Goal: Information Seeking & Learning: Find specific page/section

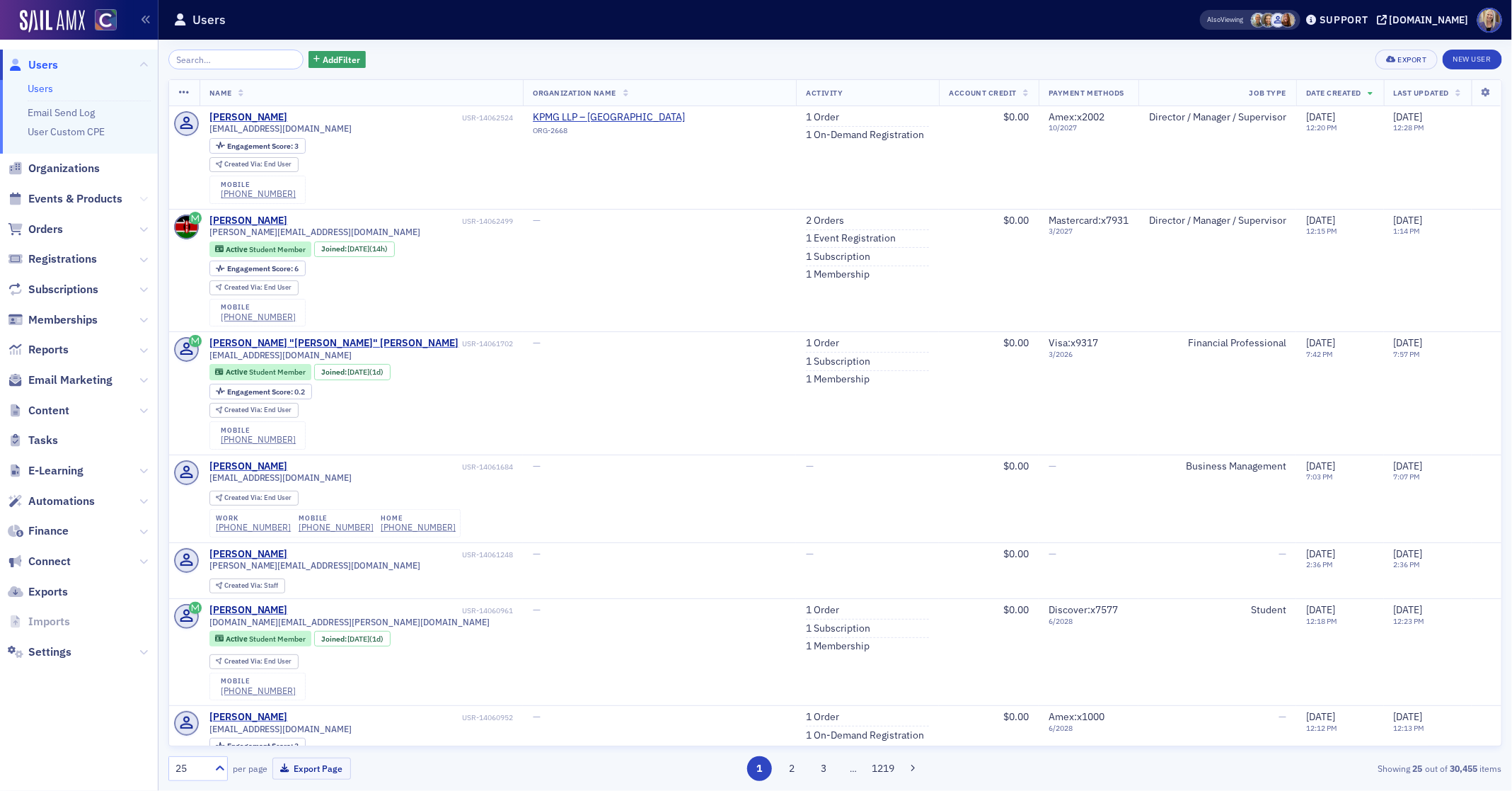
click at [139, 197] on icon at bounding box center [143, 198] width 9 height 9
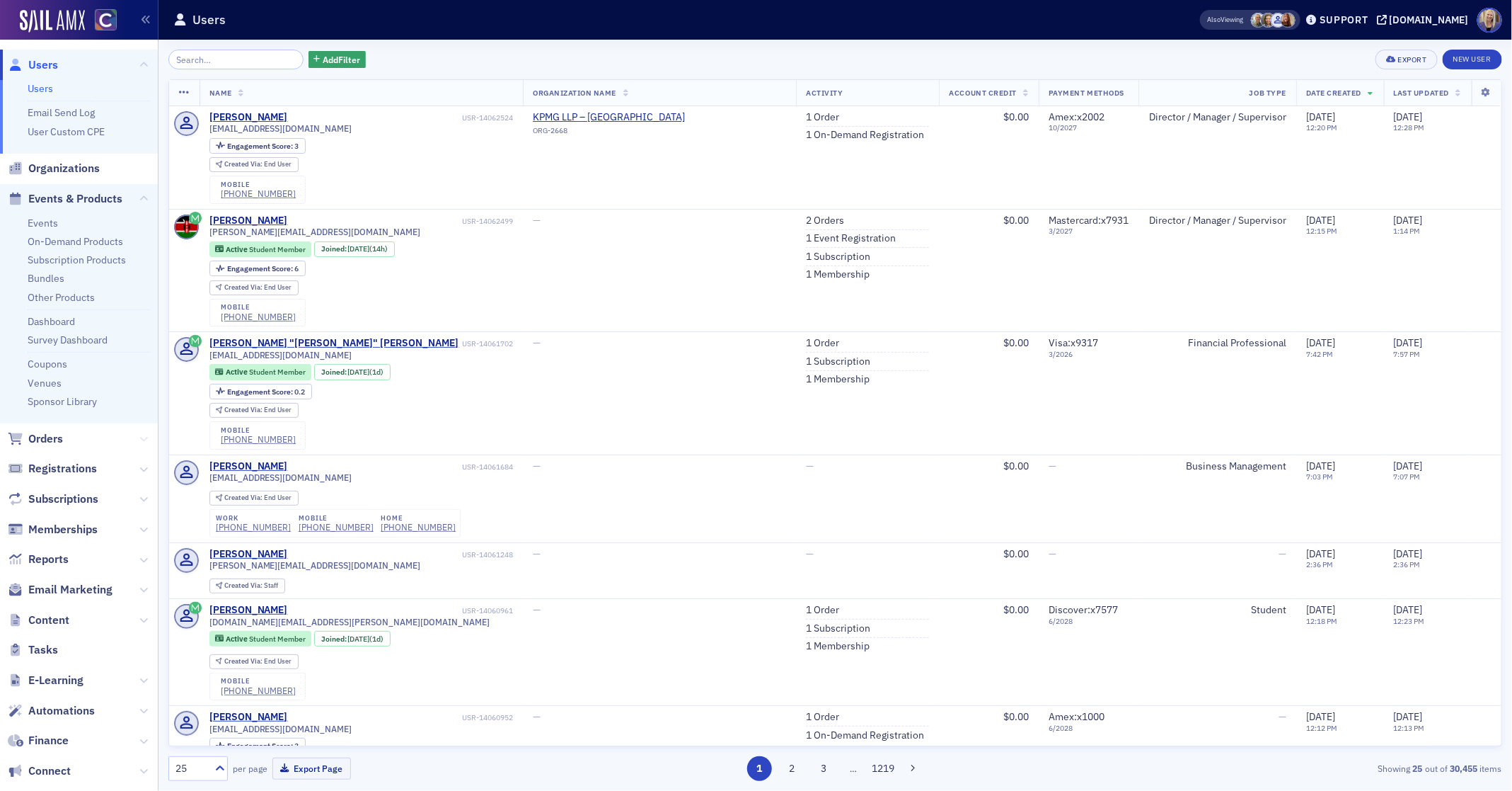
click at [142, 439] on icon at bounding box center [143, 438] width 9 height 9
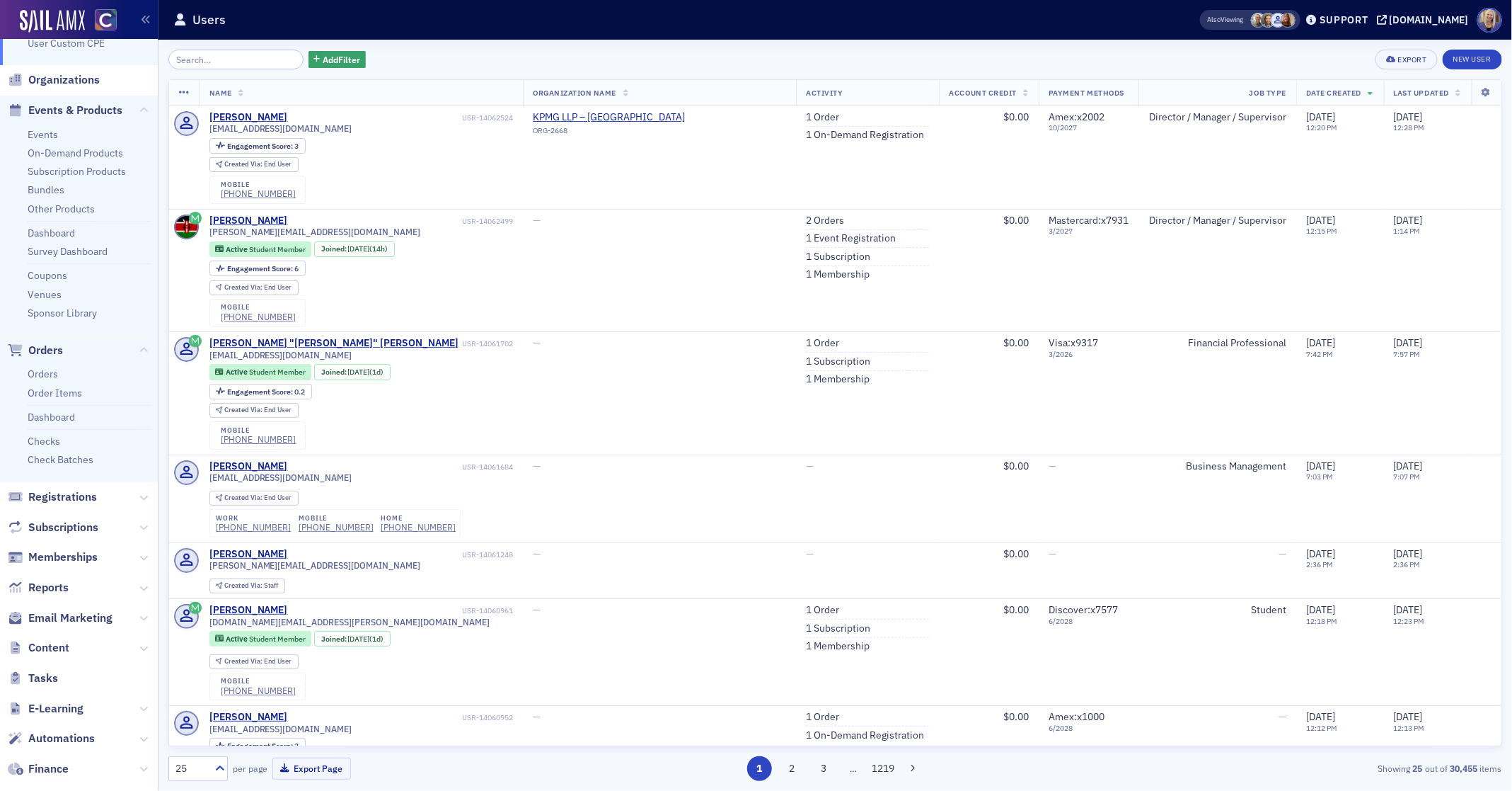
scroll to position [108, 0]
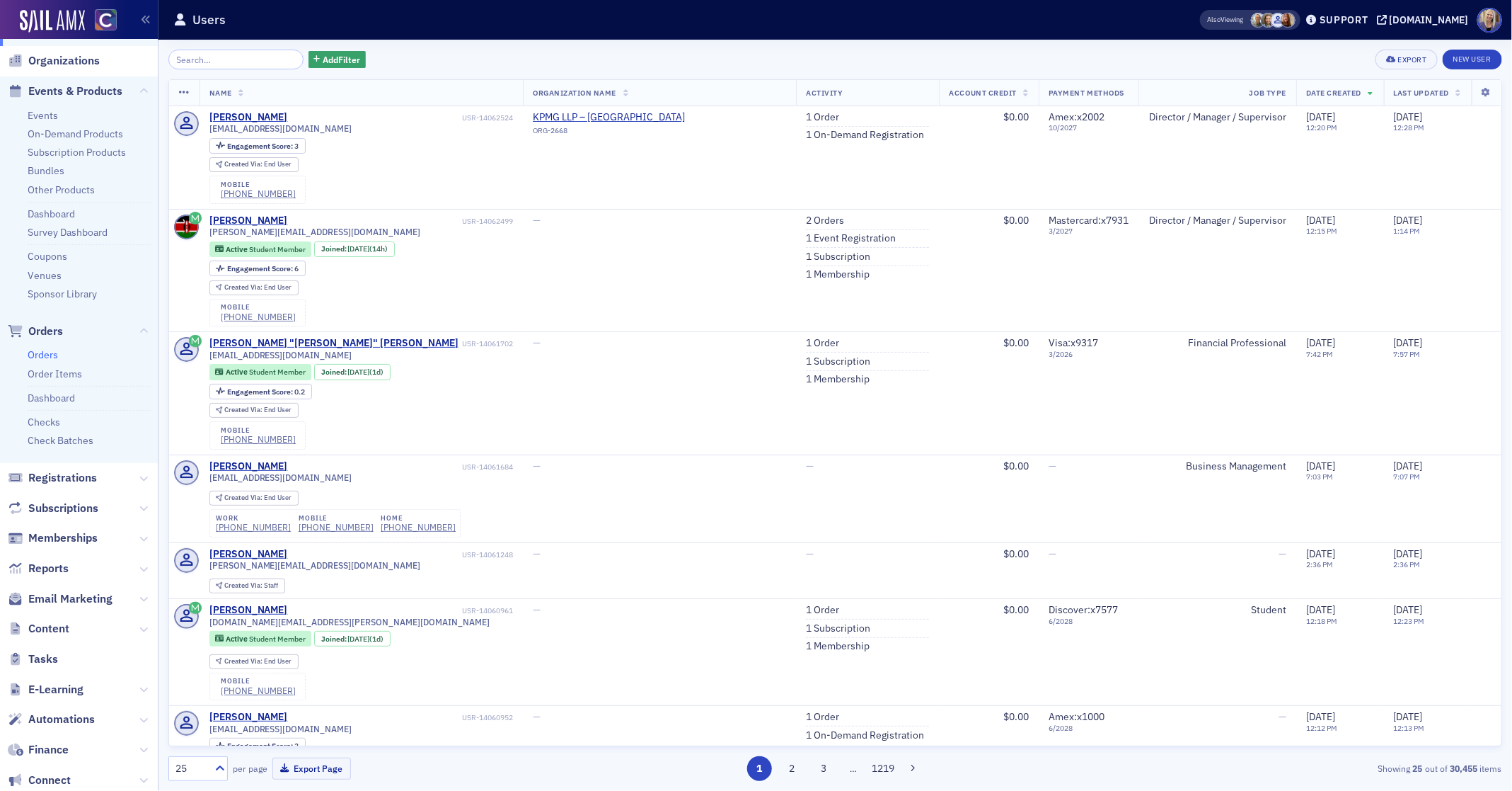
click at [43, 353] on link "Orders" at bounding box center [43, 354] width 30 height 13
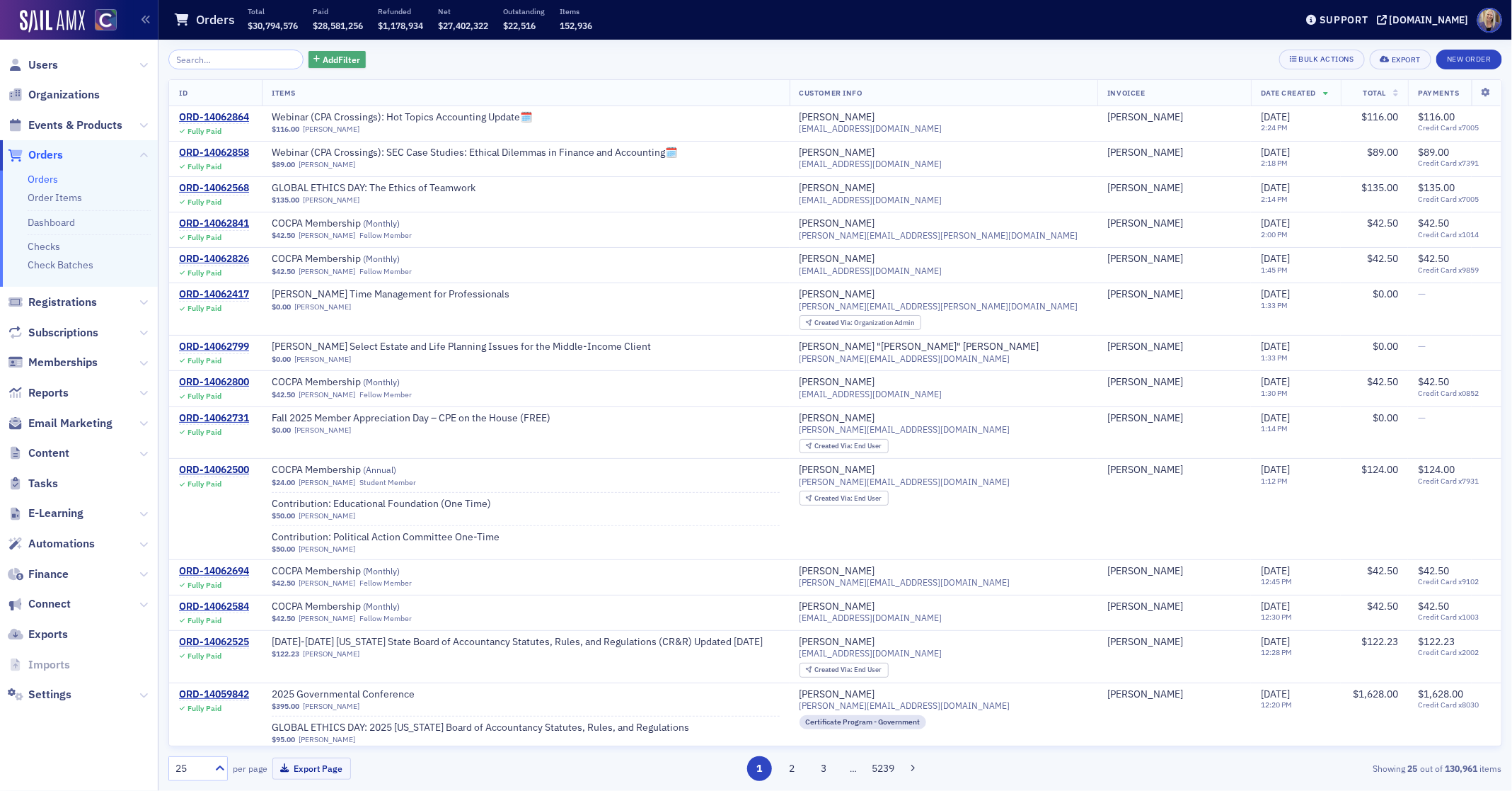
click at [323, 61] on span "Add Filter" at bounding box center [341, 59] width 38 height 13
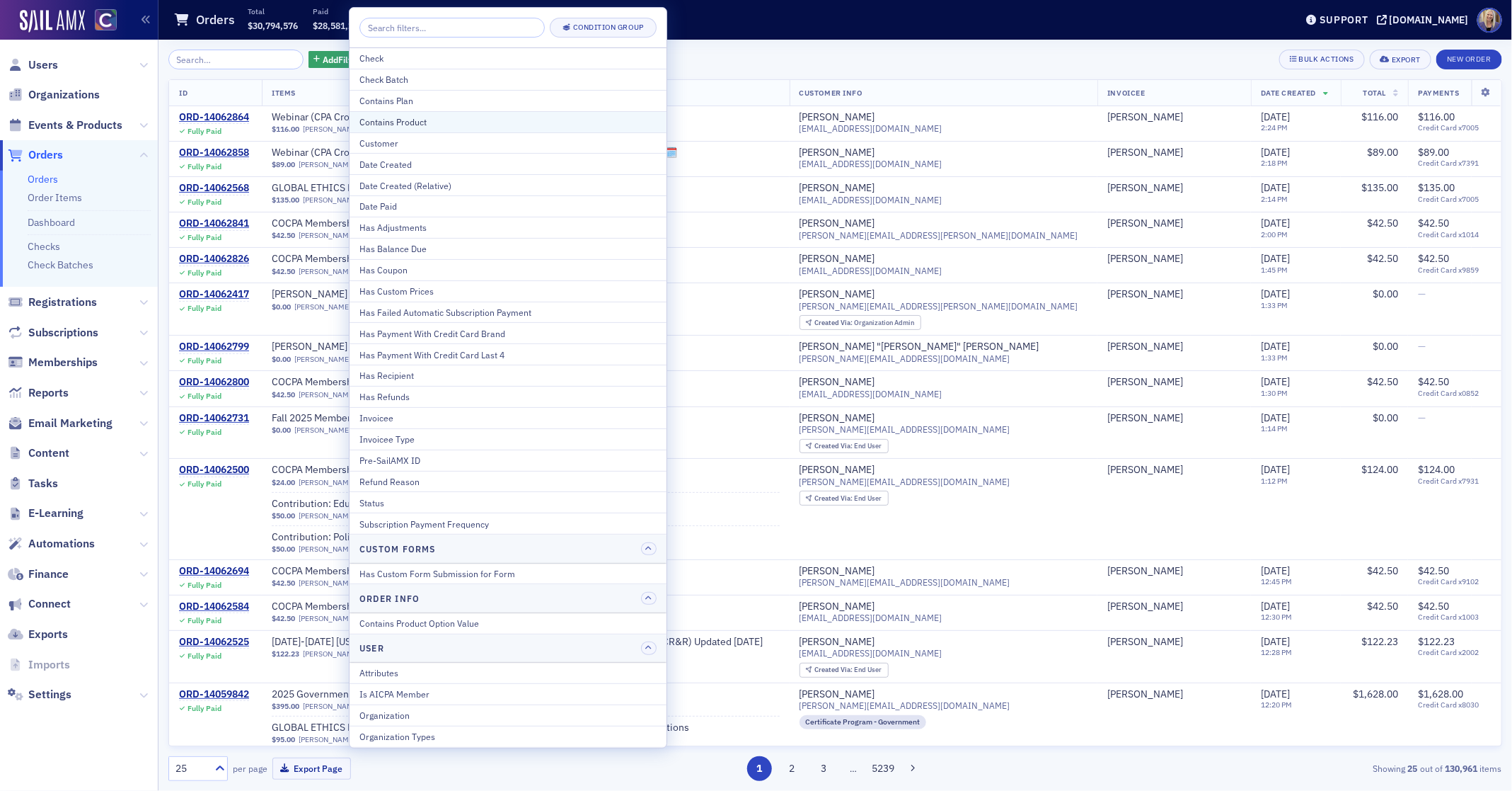
click at [389, 123] on div "Contains Product" at bounding box center [509, 122] width 297 height 13
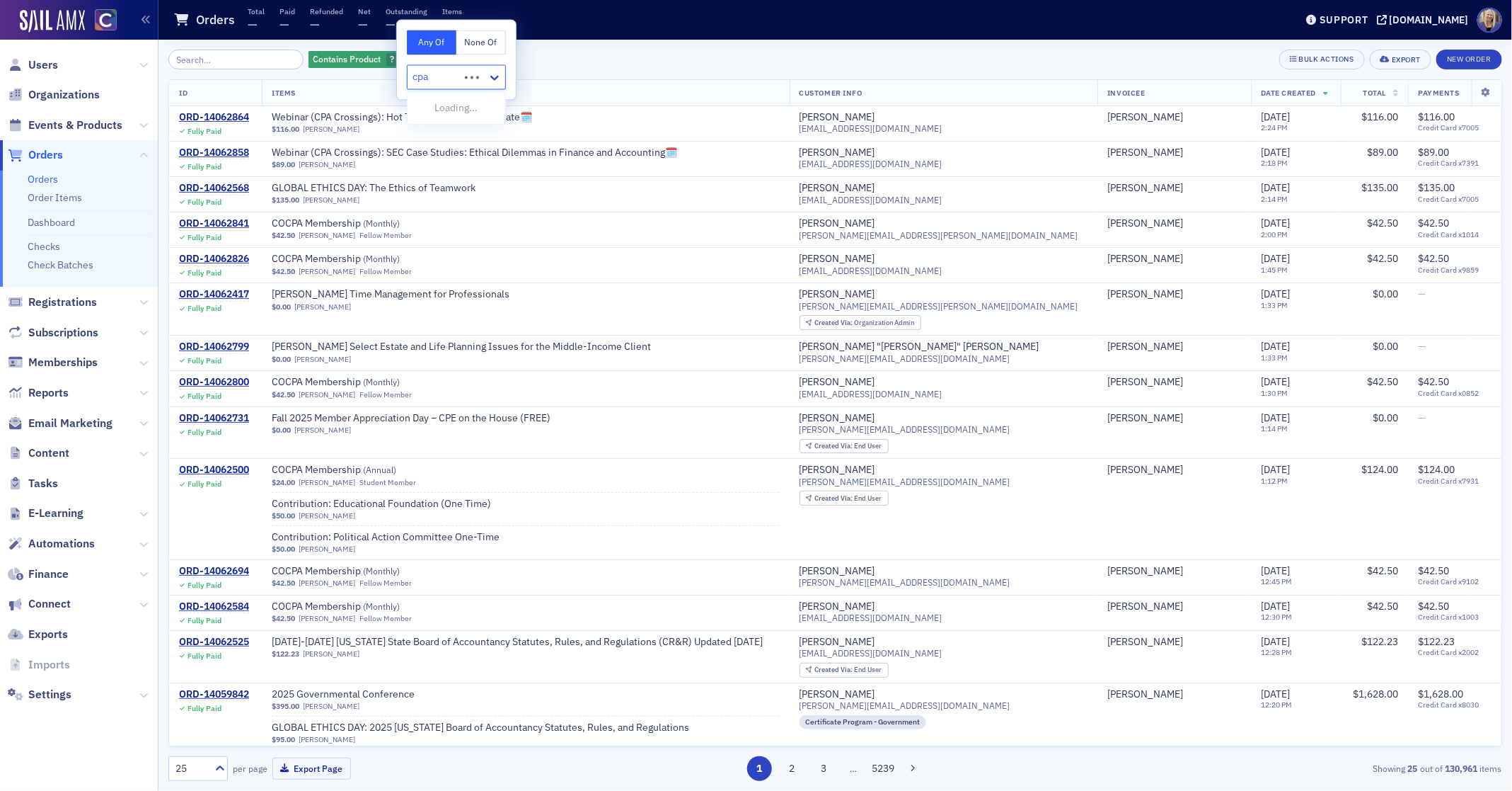
type input "cpas"
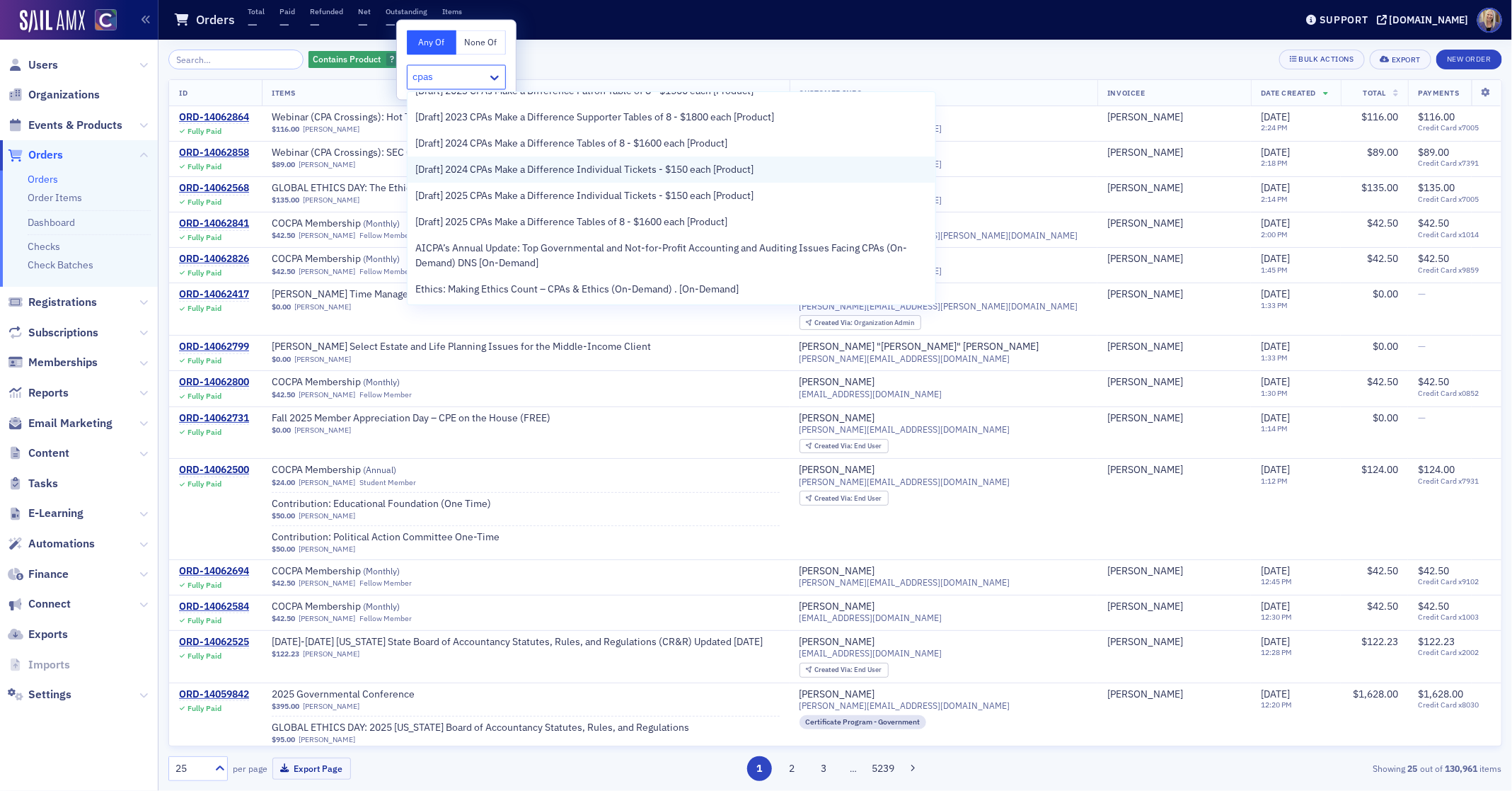
scroll to position [55, 0]
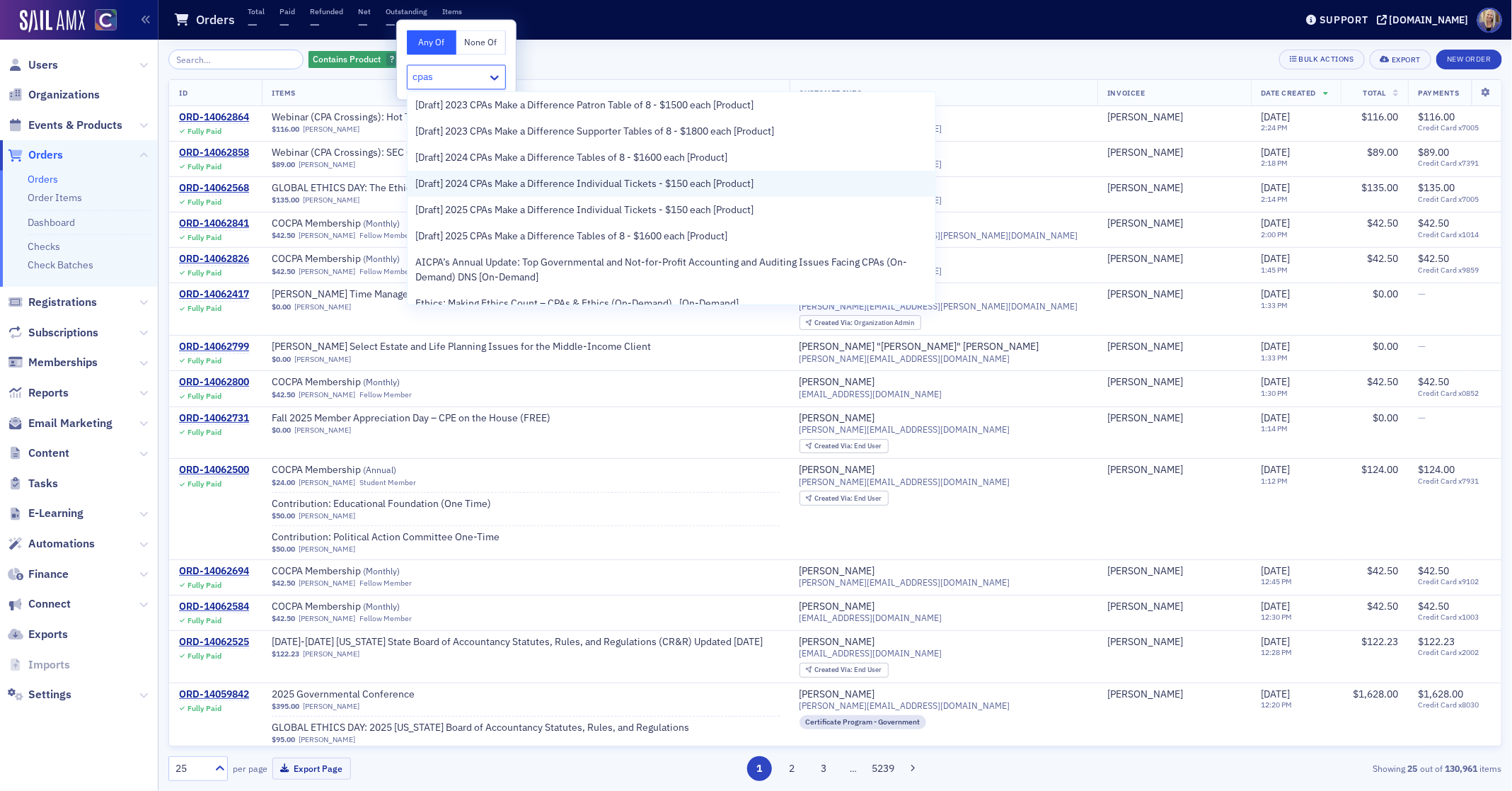
click at [535, 173] on div "[Draft] 2024 CPAs Make a Difference Individual Tickets - $150 each [Product]" at bounding box center [672, 183] width 528 height 26
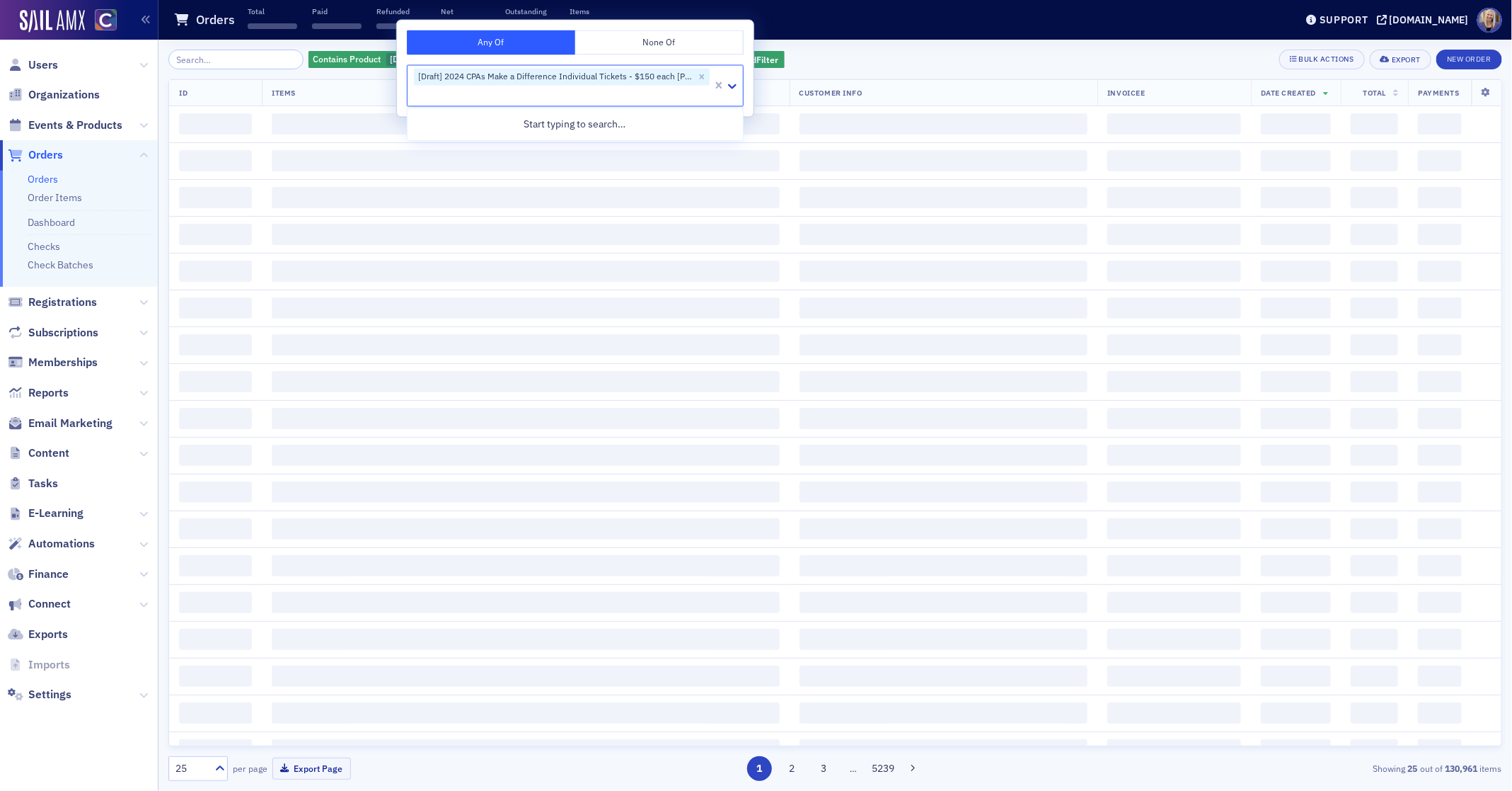
scroll to position [0, 0]
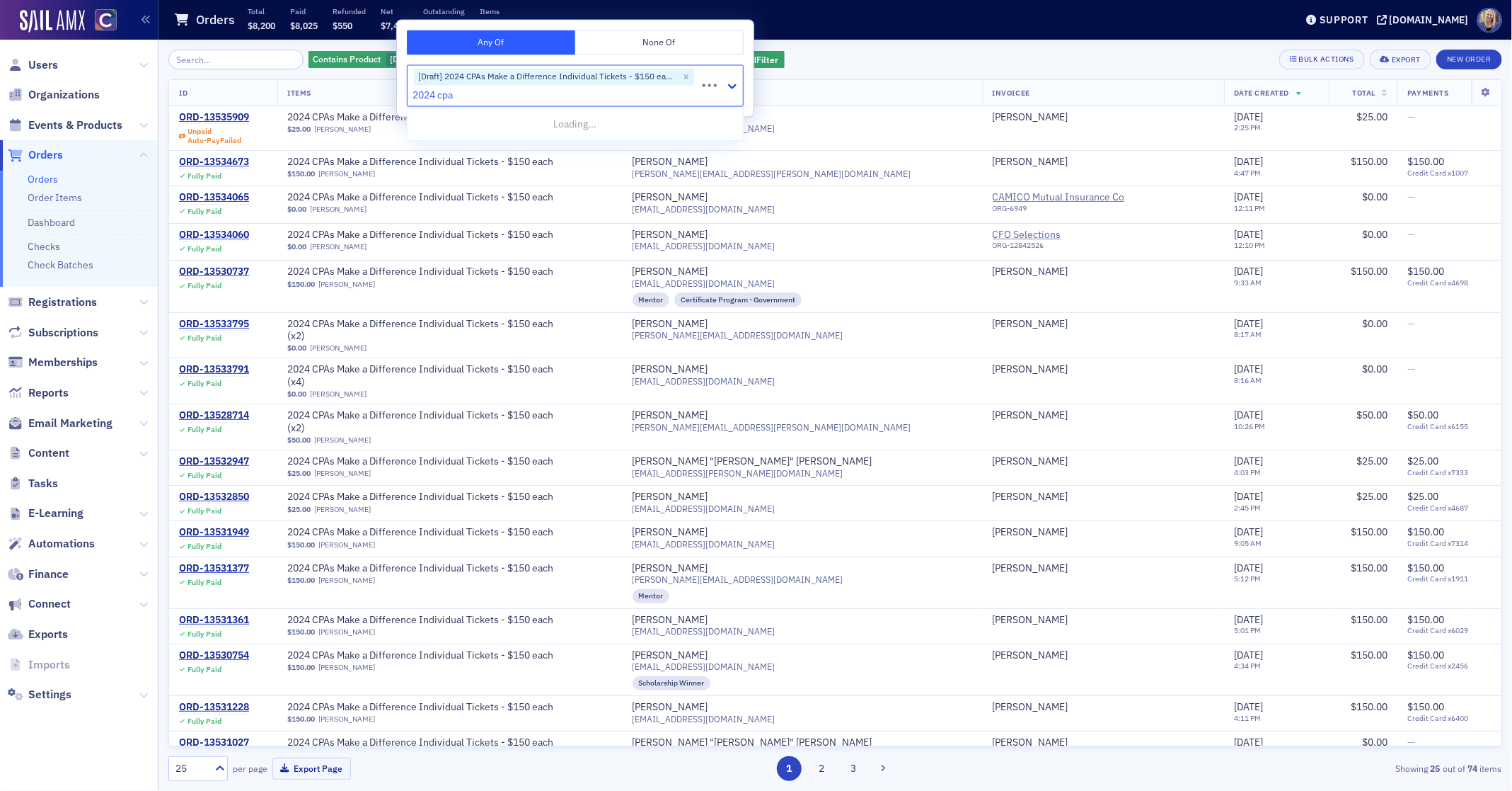
type input "2024 cpas"
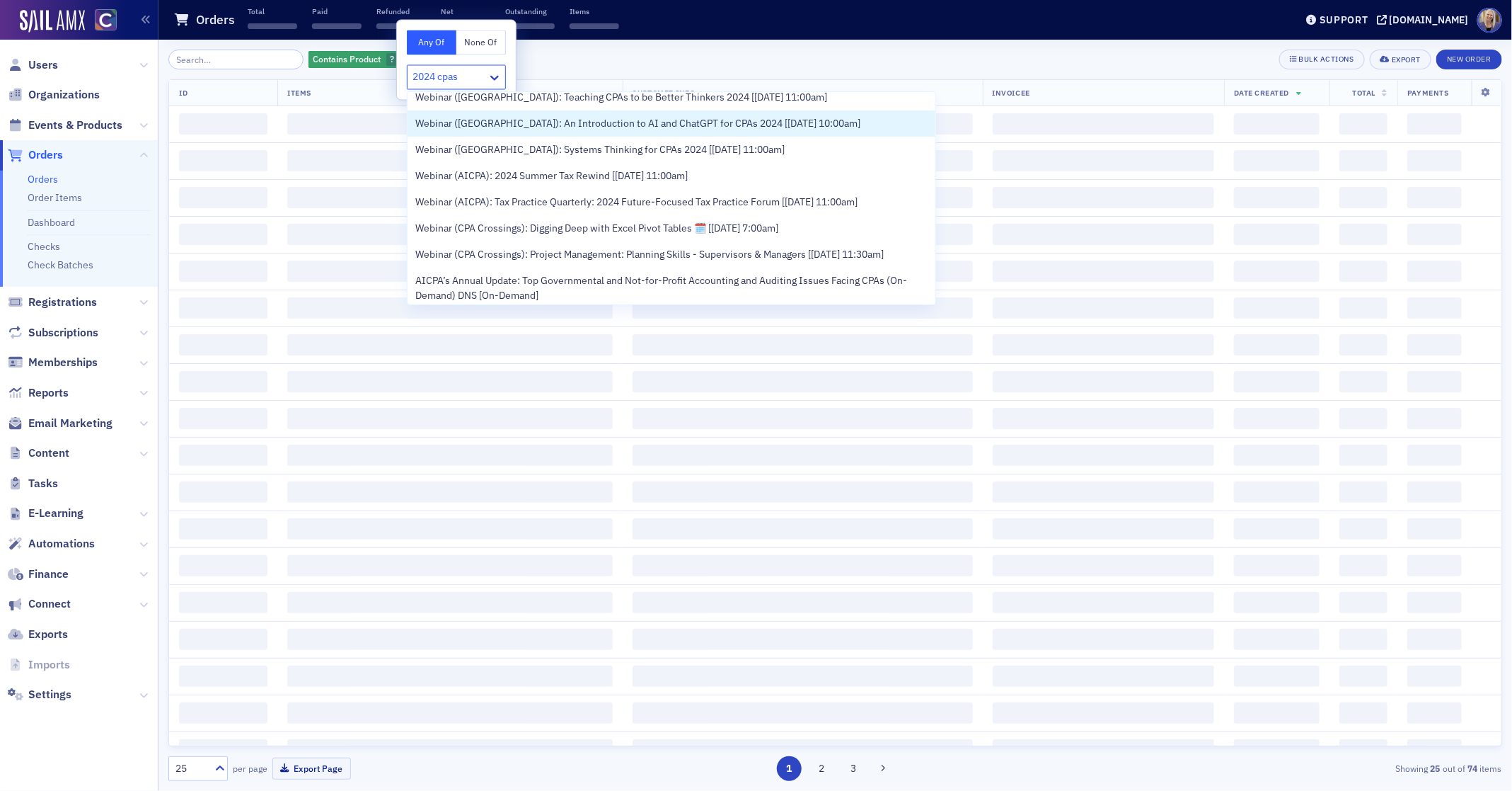
scroll to position [1032, 0]
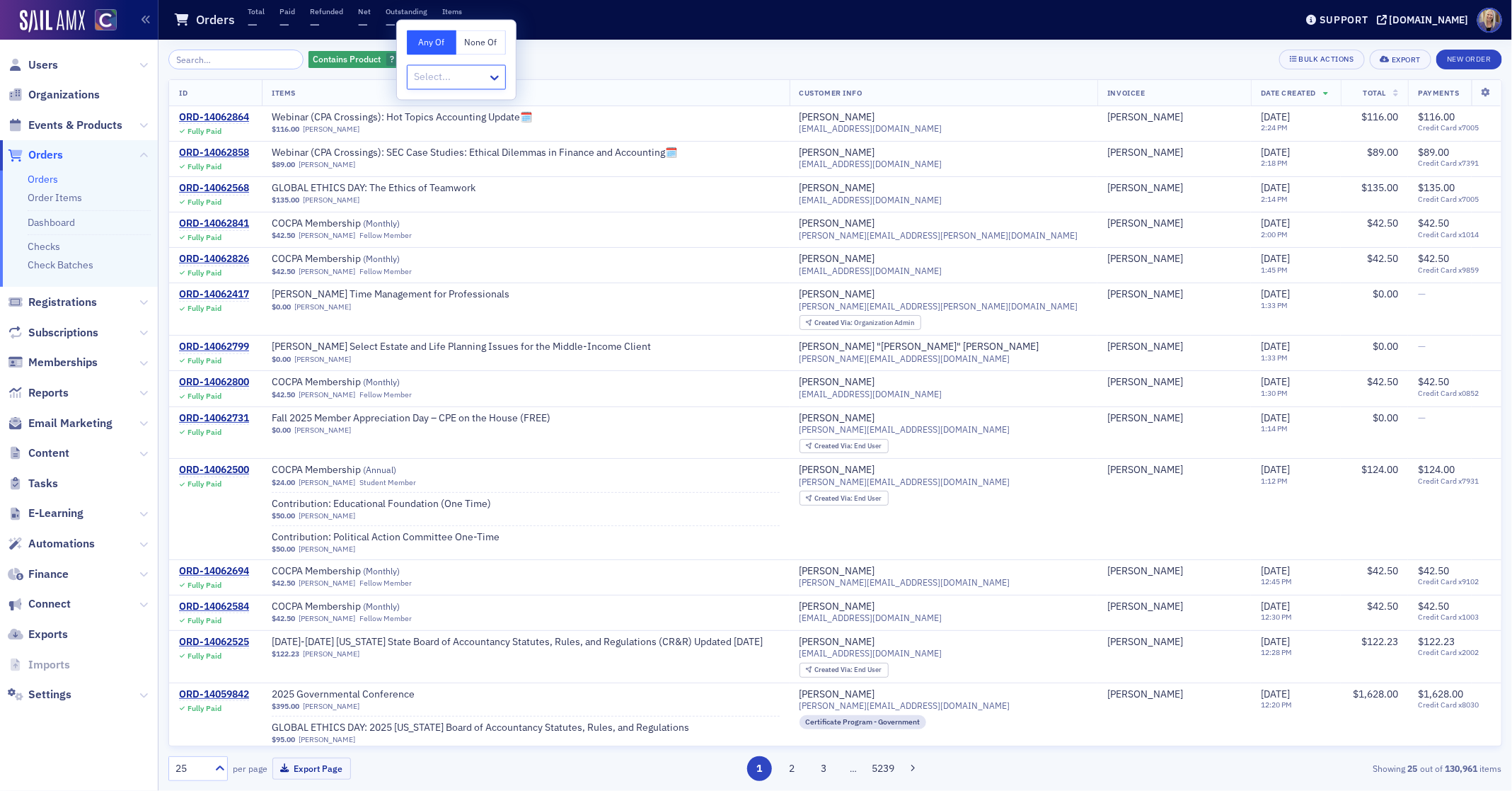
click at [465, 76] on div at bounding box center [449, 78] width 74 height 18
type input "2"
click at [564, 64] on div "Contains Product ? Add Filter Bulk Actions Export New Order" at bounding box center [836, 59] width 1334 height 20
click at [335, 62] on span "Contains Product" at bounding box center [347, 58] width 68 height 11
click at [497, 81] on icon at bounding box center [495, 78] width 14 height 14
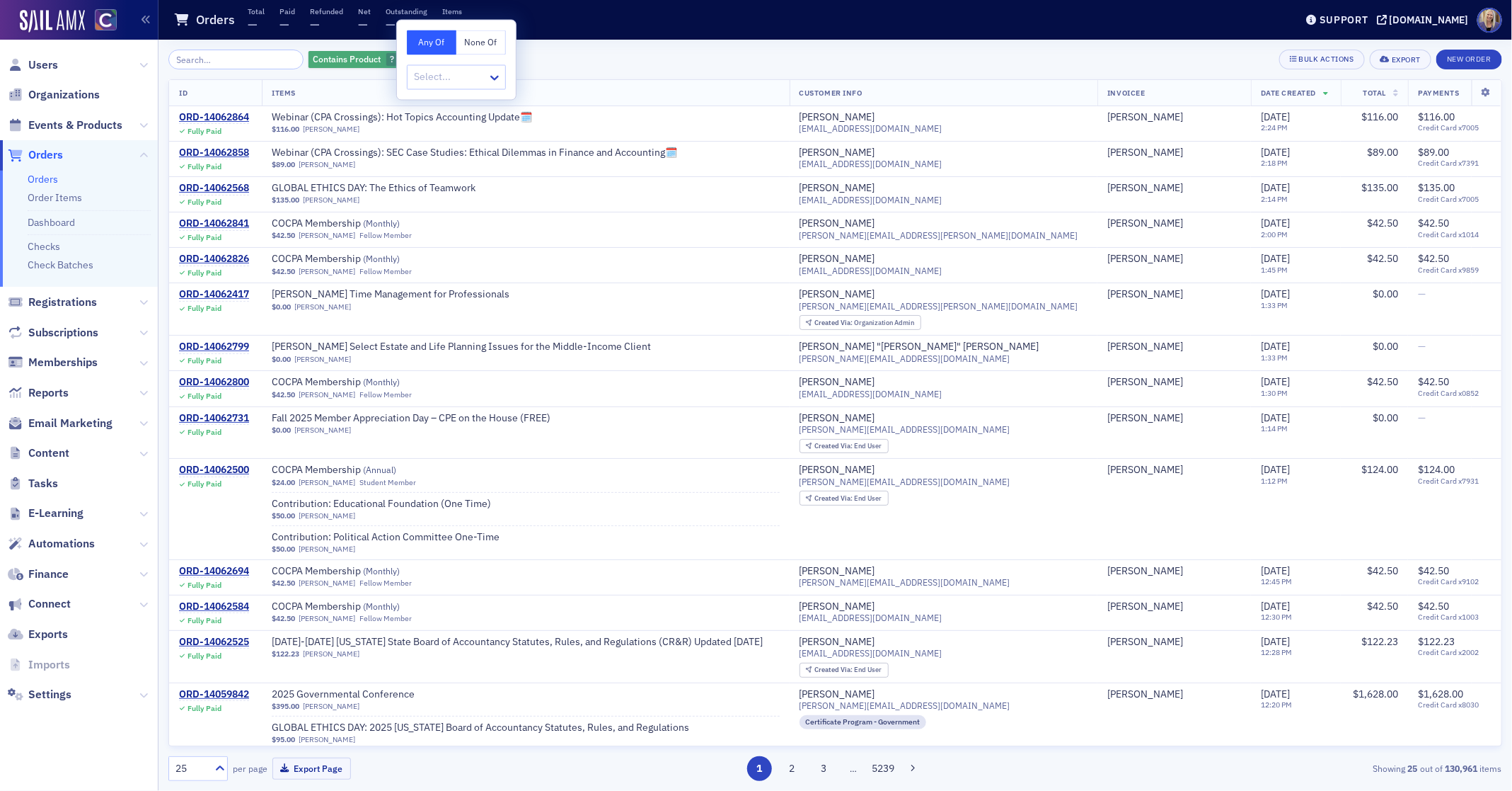
click at [403, 59] on icon "button" at bounding box center [405, 60] width 6 height 8
click at [329, 60] on span "Add Filter" at bounding box center [341, 59] width 38 height 13
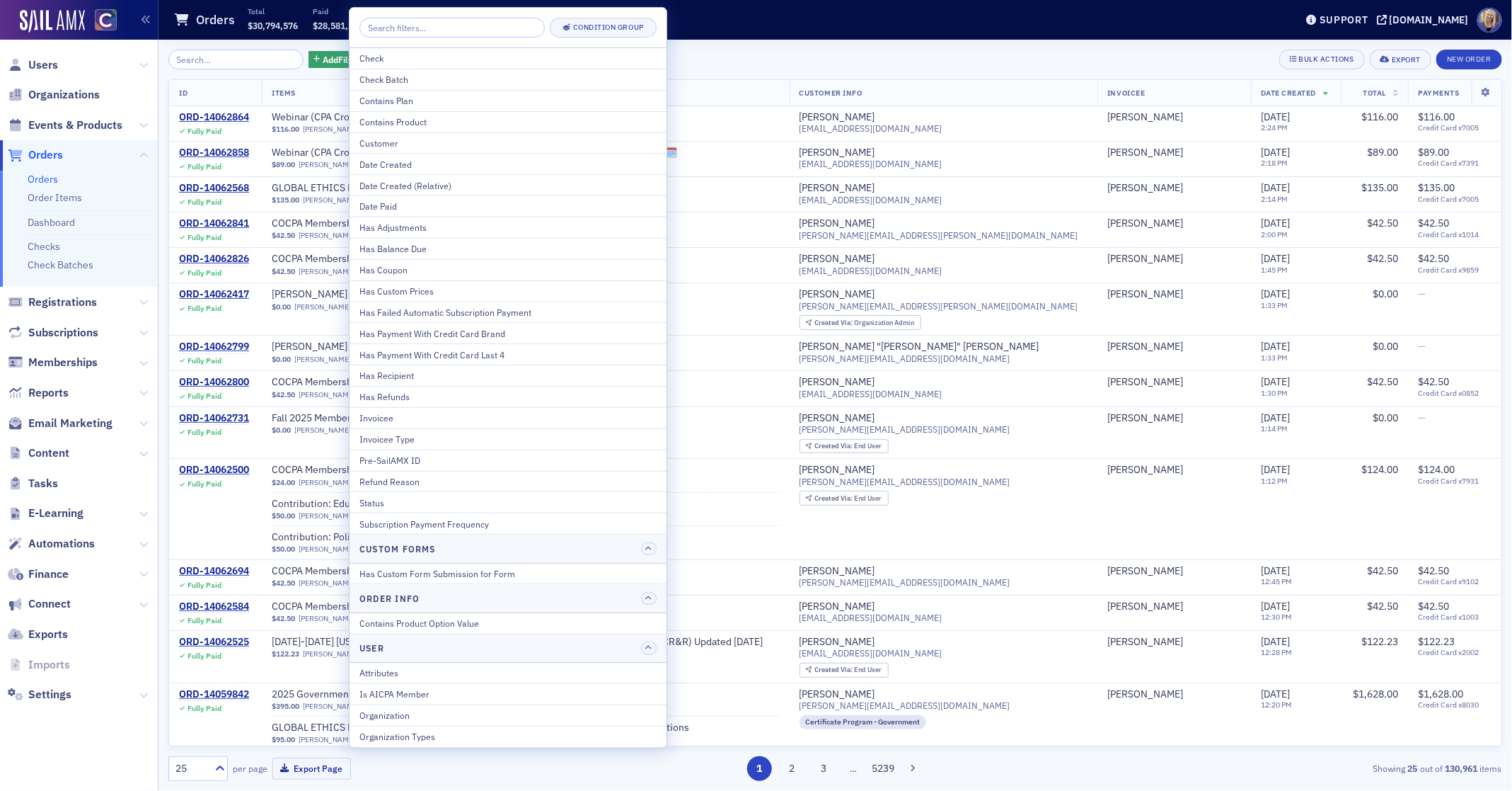
click at [380, 118] on div "Contains Product" at bounding box center [509, 122] width 297 height 13
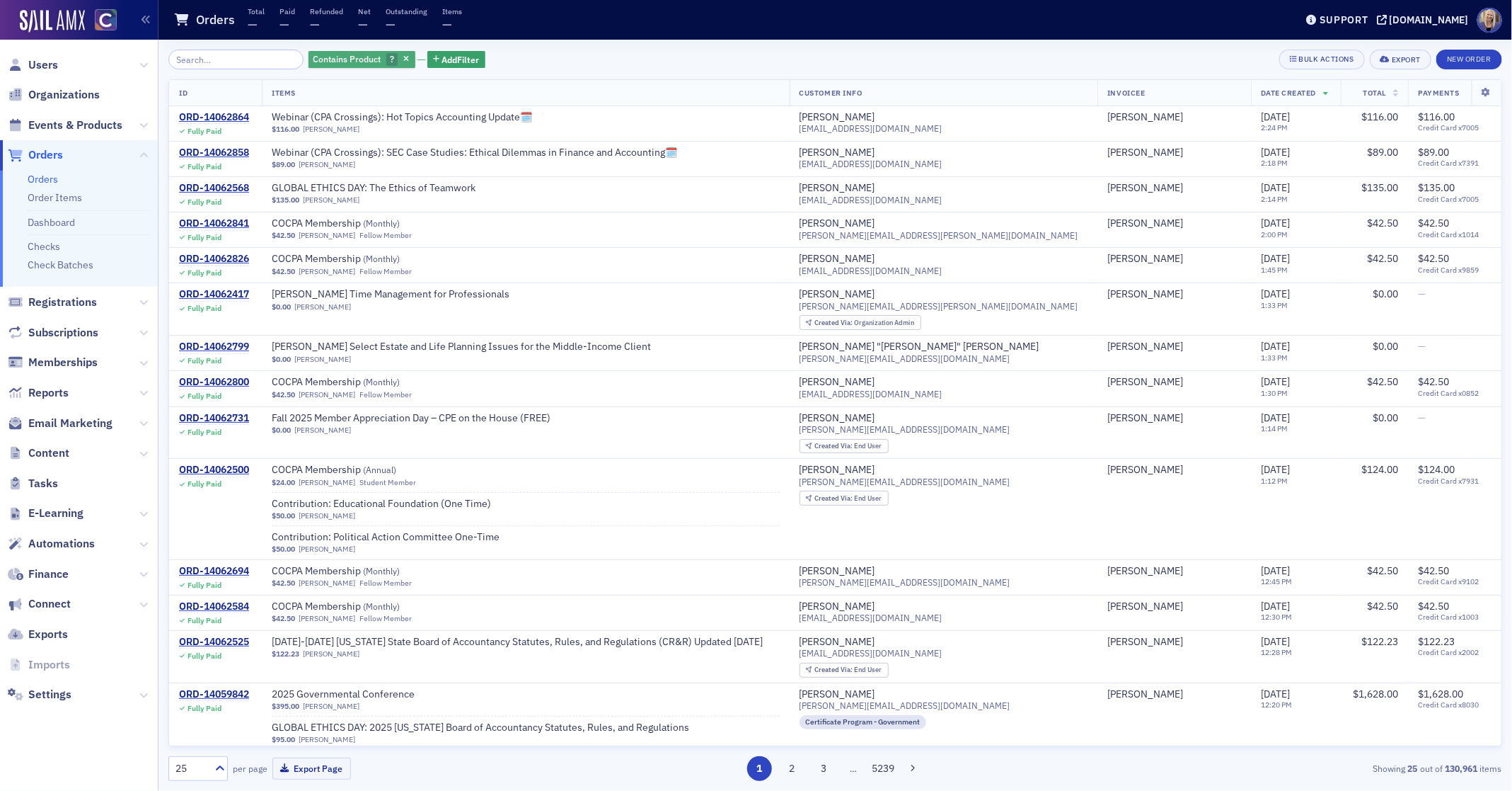
click at [349, 56] on span "Contains Product" at bounding box center [347, 58] width 68 height 11
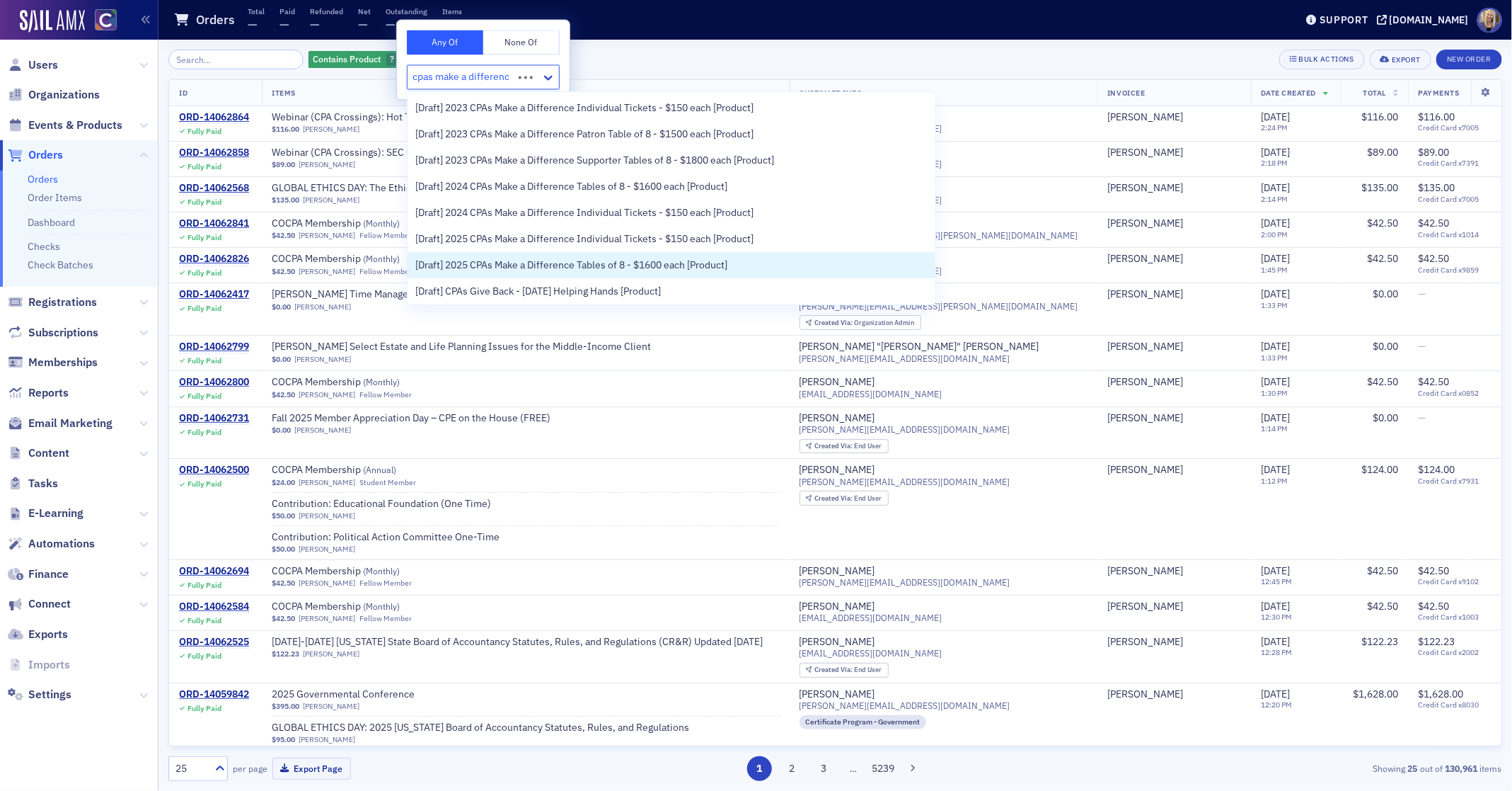
type input "cpas make a difference"
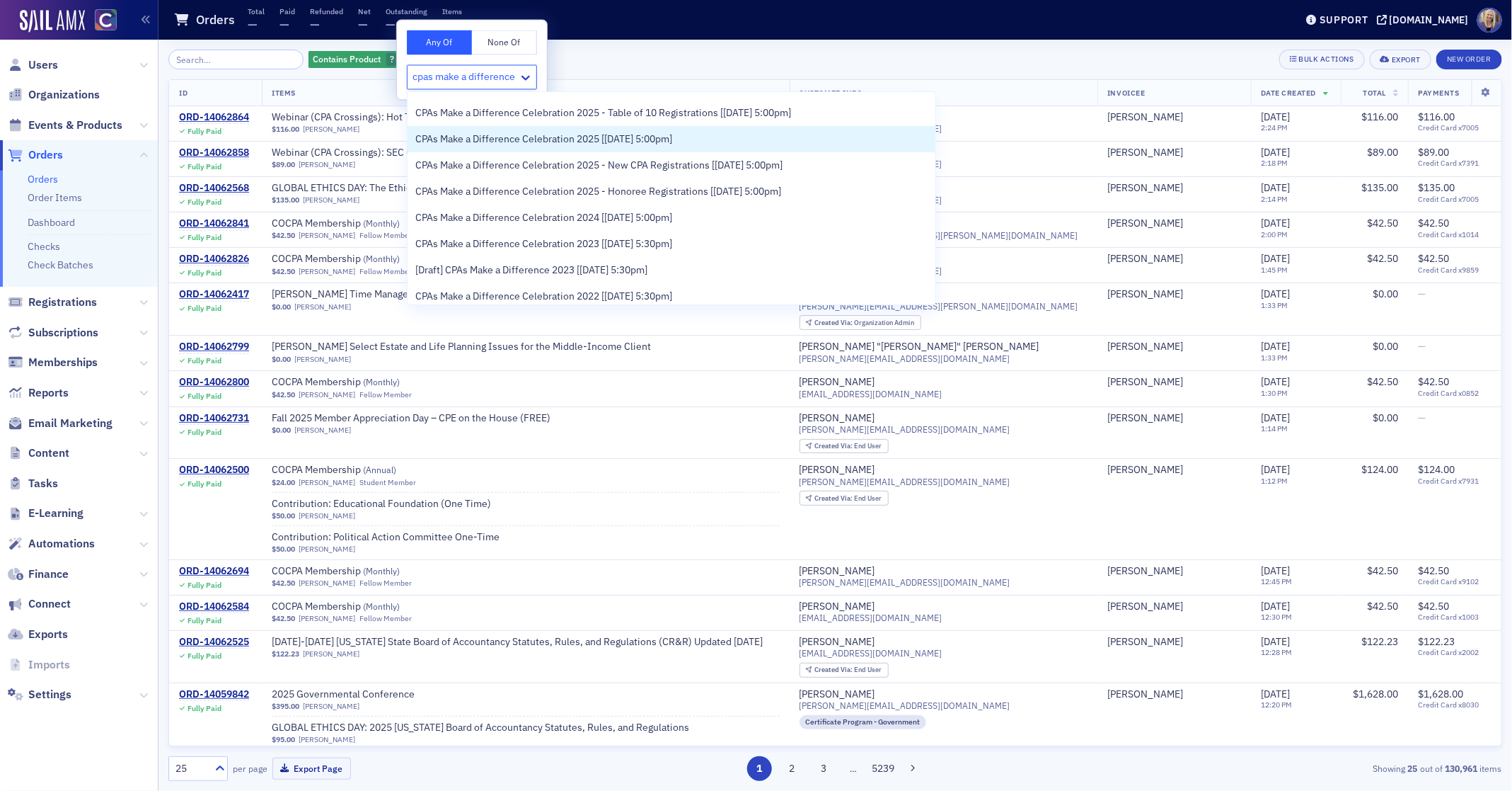
scroll to position [262, 0]
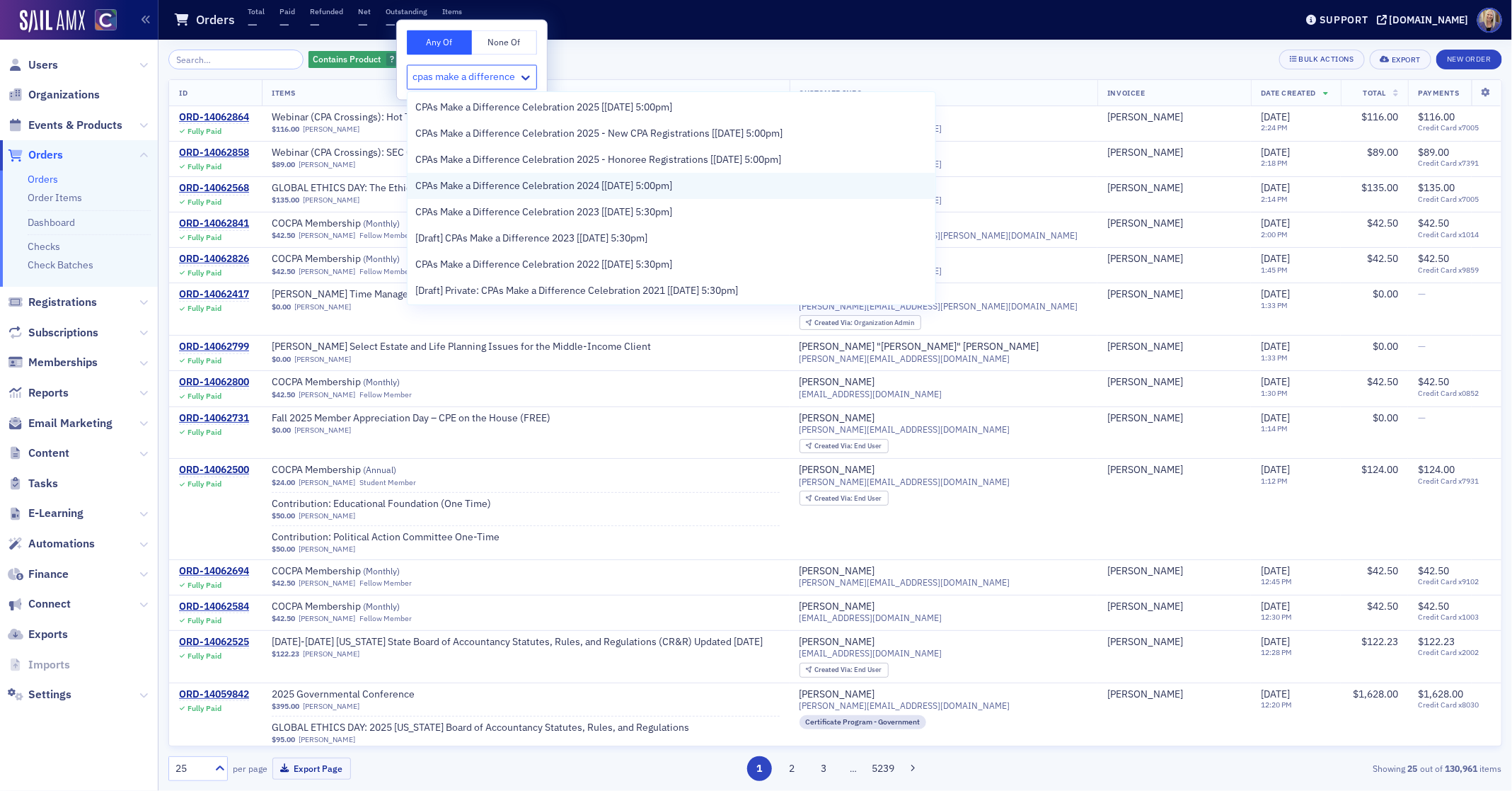
click at [525, 187] on span "CPAs Make a Difference Celebration 2024 [[DATE] 5:00pm]" at bounding box center [544, 186] width 257 height 15
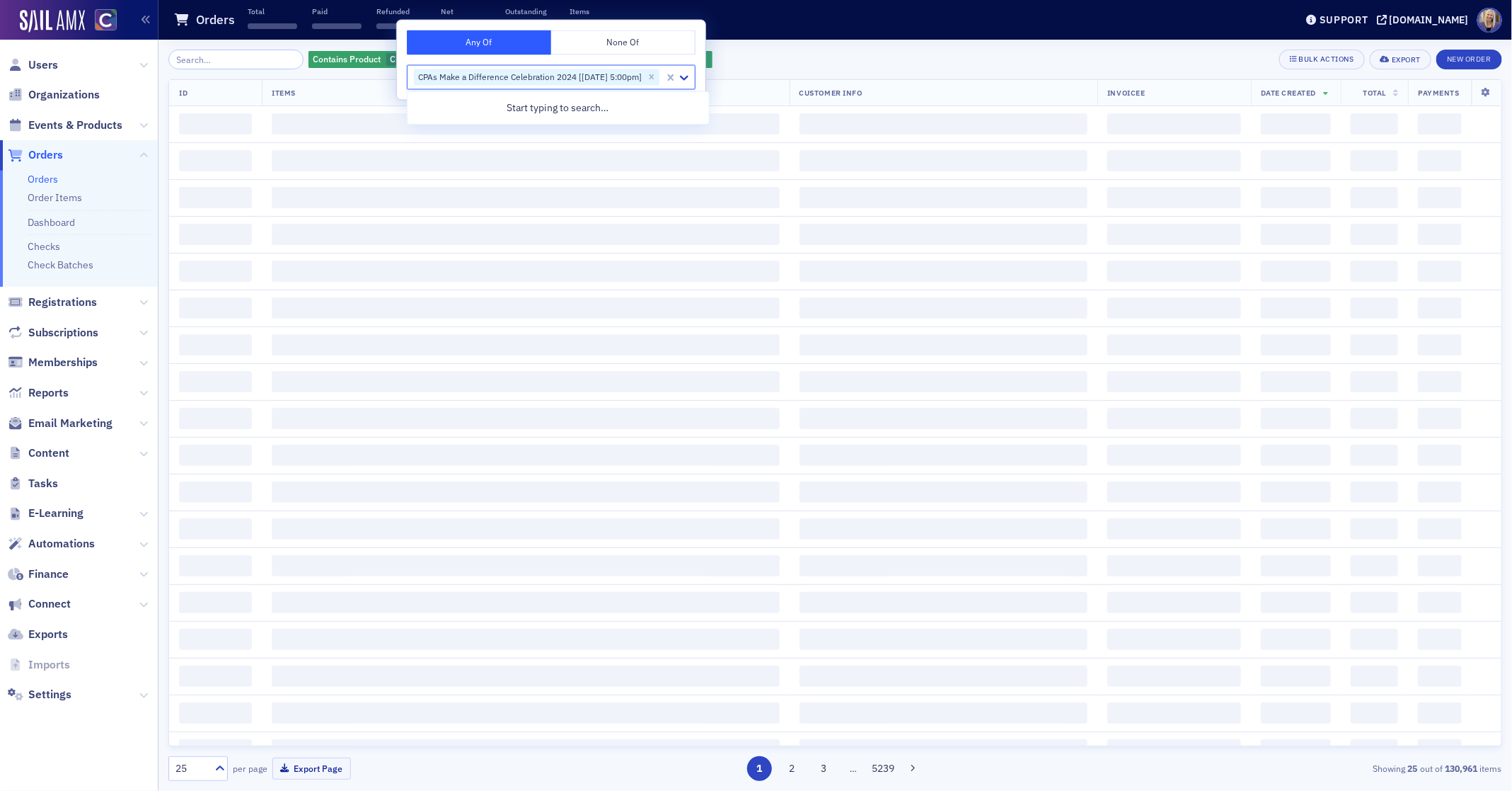
scroll to position [0, 0]
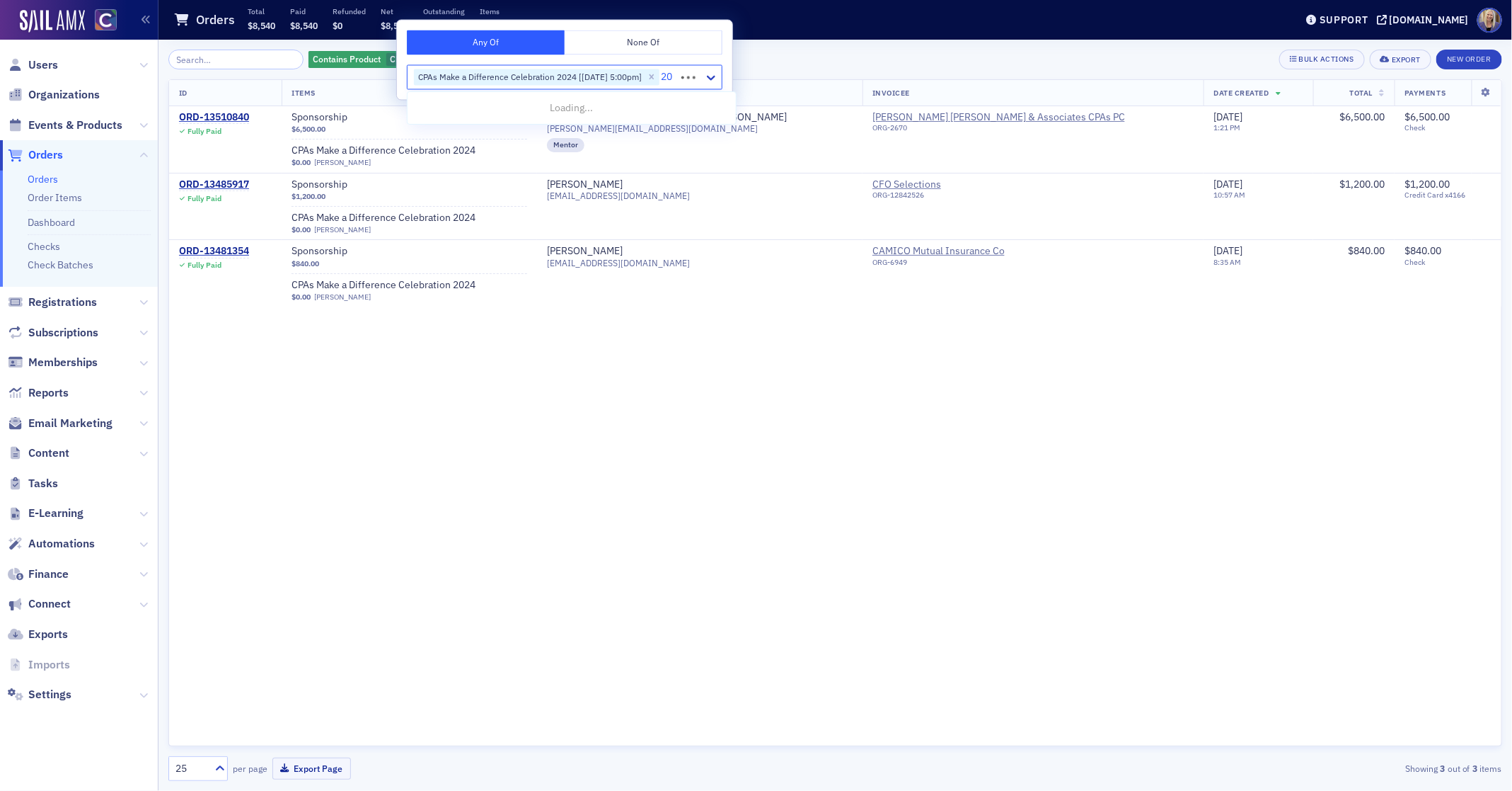
type input "2"
type input "cpas make a difference"
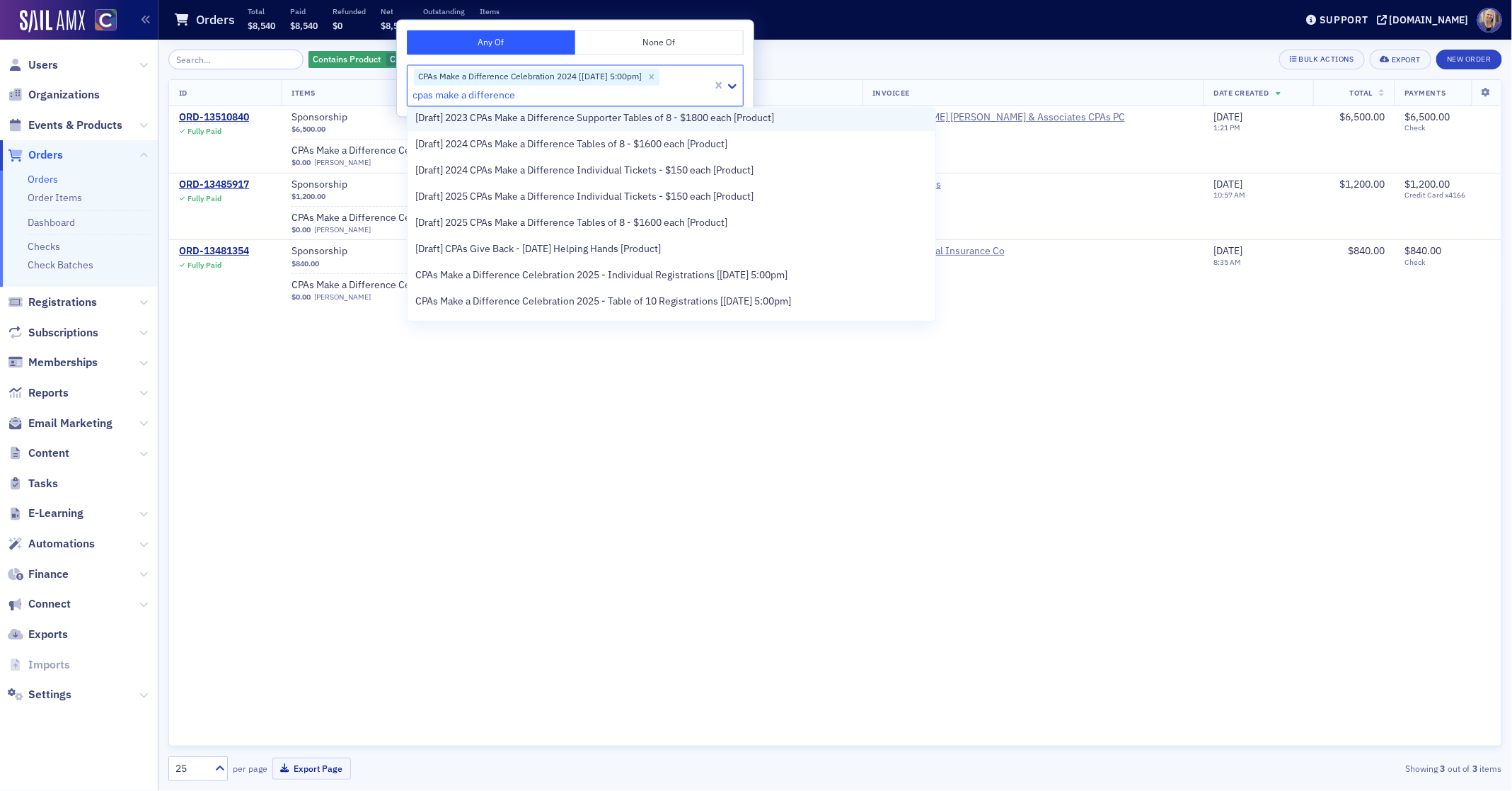
scroll to position [76, 0]
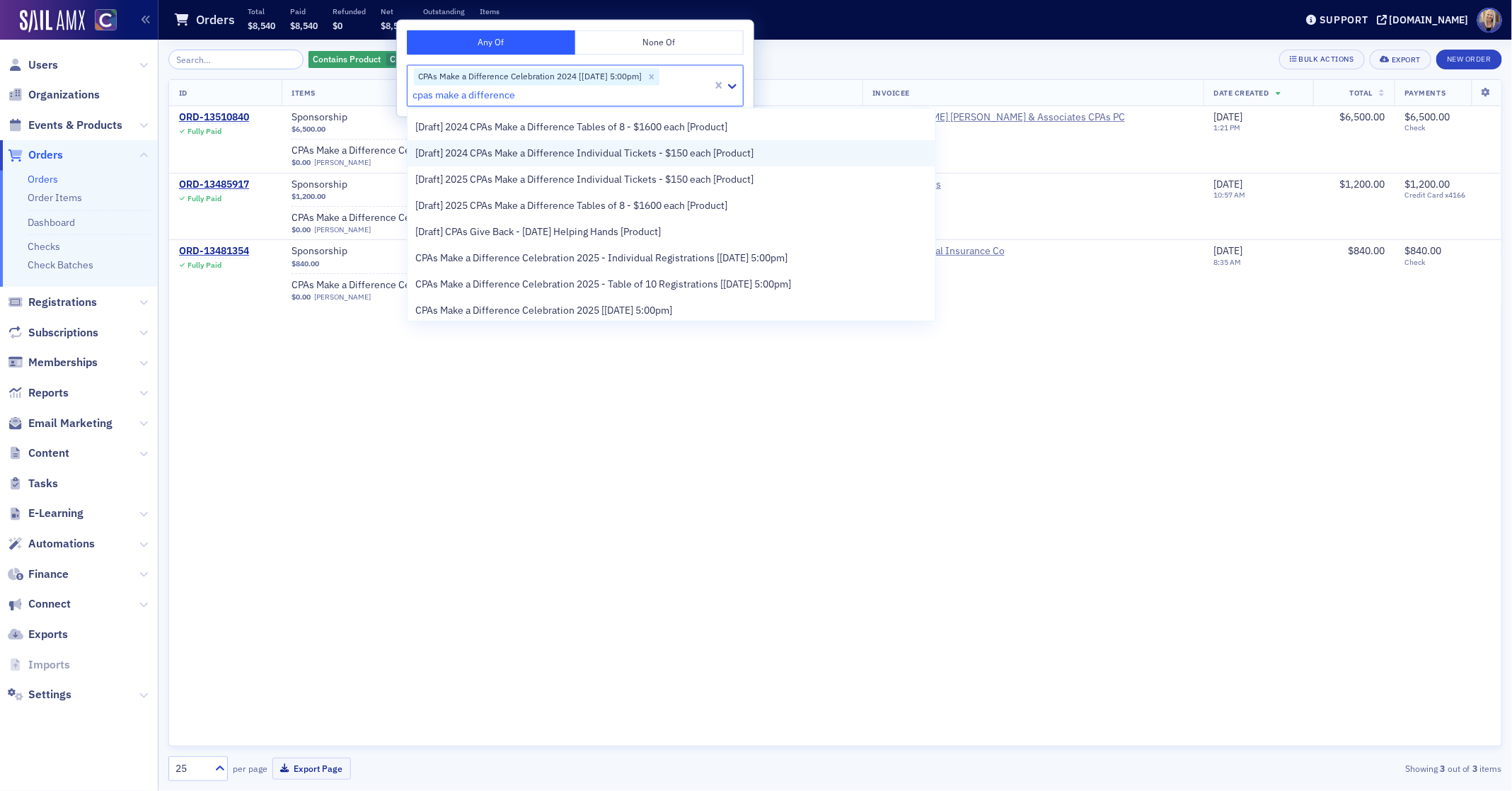
click at [727, 152] on span "[Draft] 2024 CPAs Make a Difference Individual Tickets - $150 each [Product]" at bounding box center [584, 153] width 338 height 15
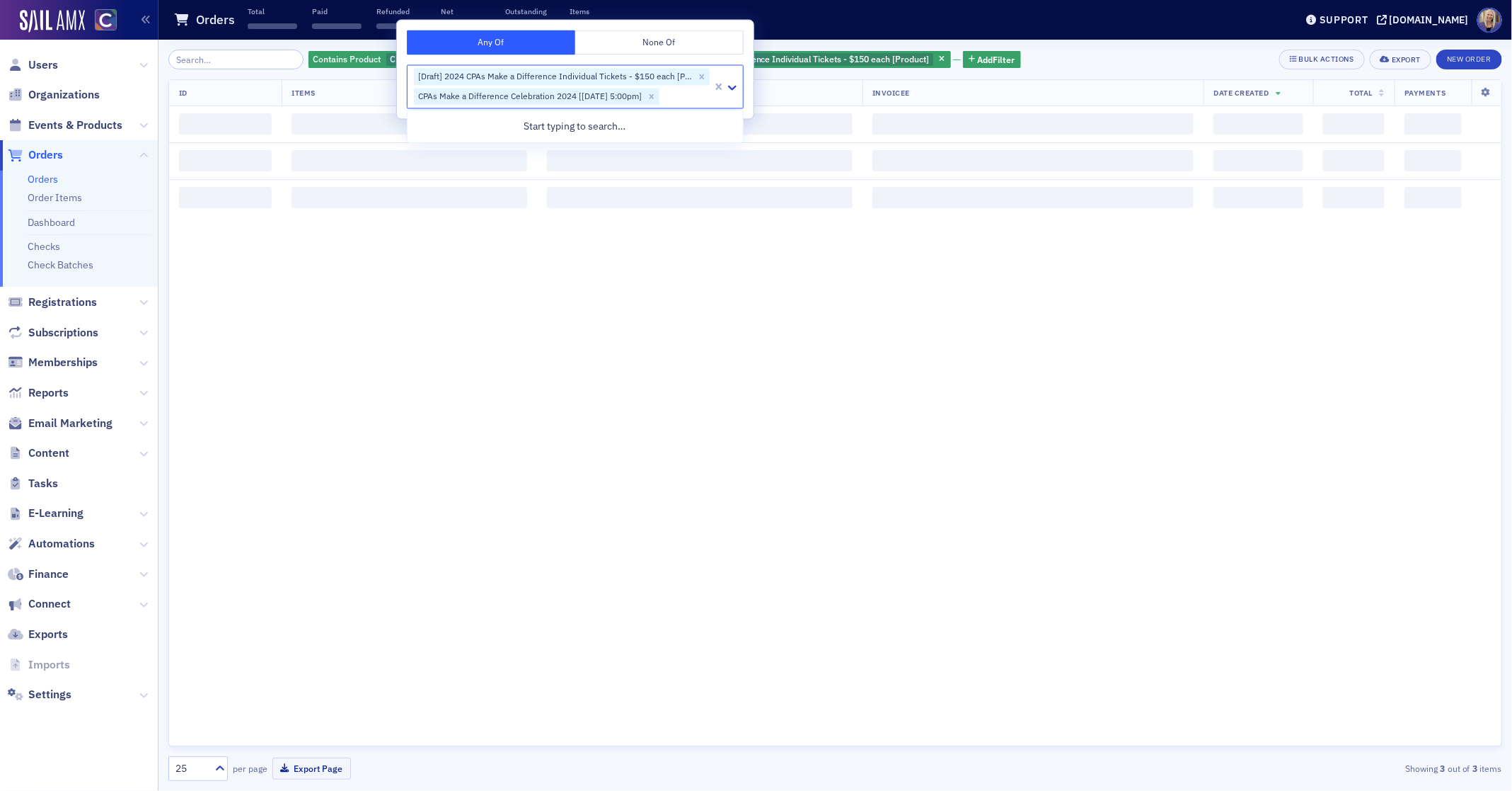
scroll to position [0, 0]
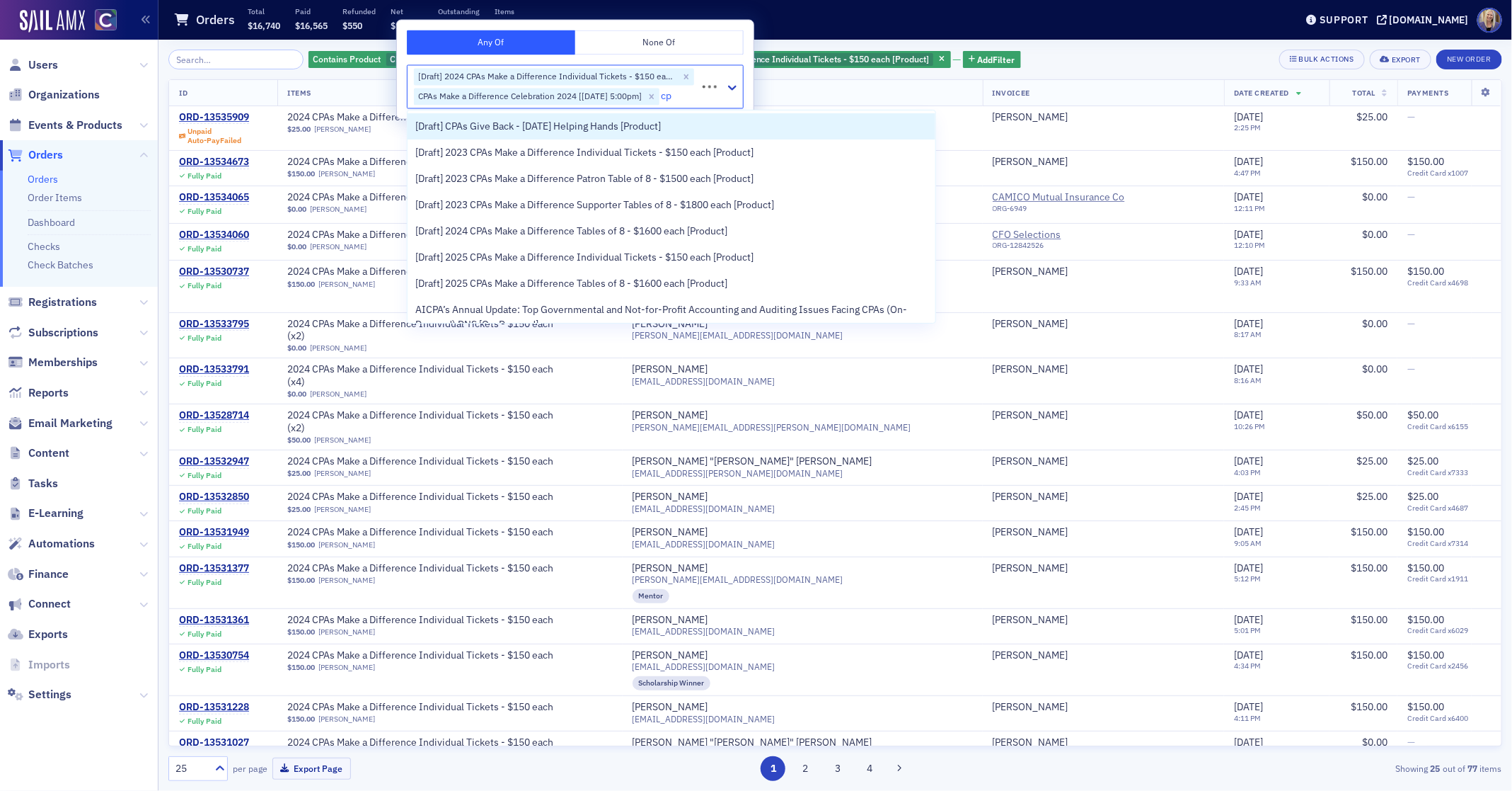
type input "c"
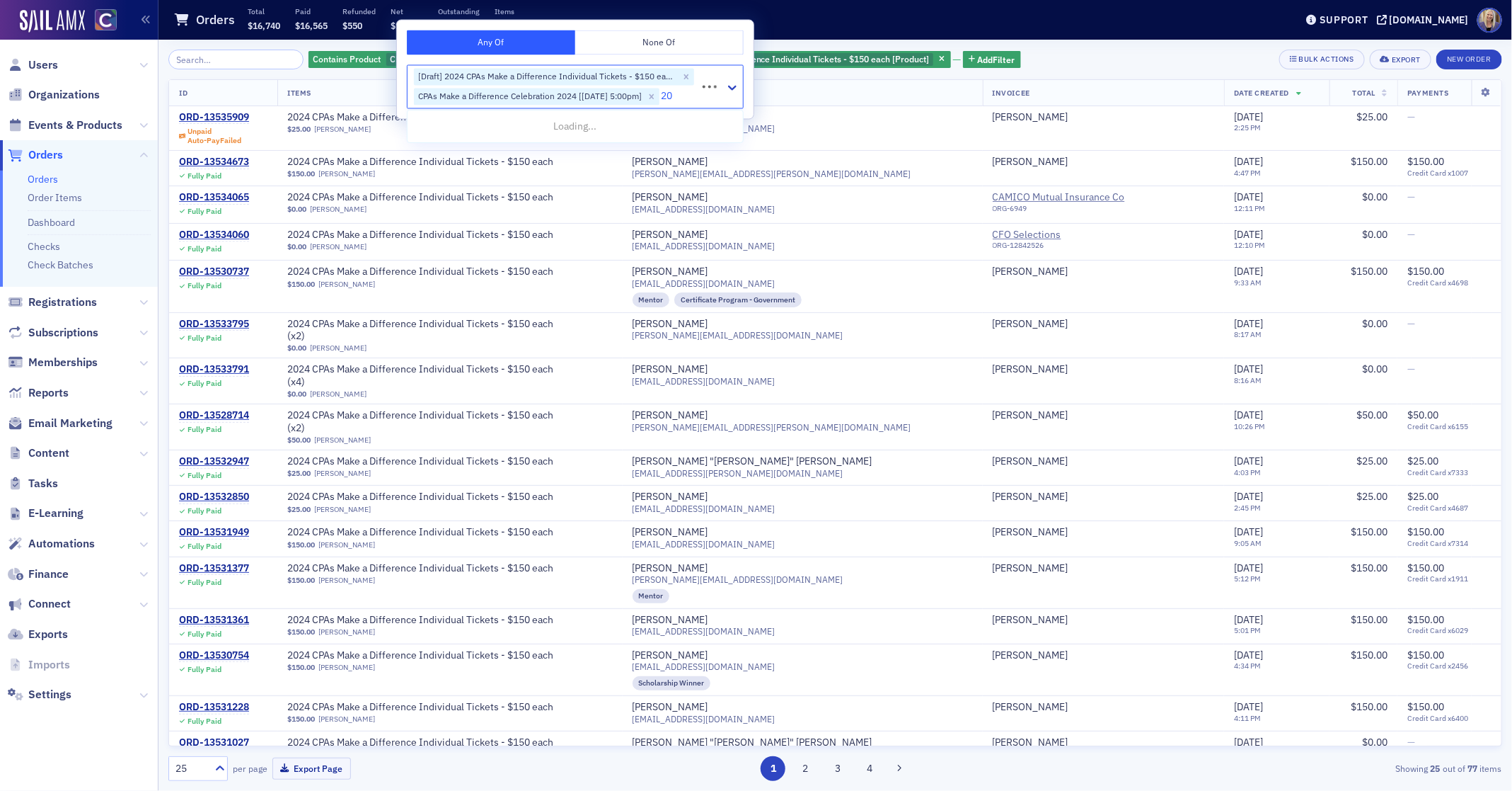
type input "2"
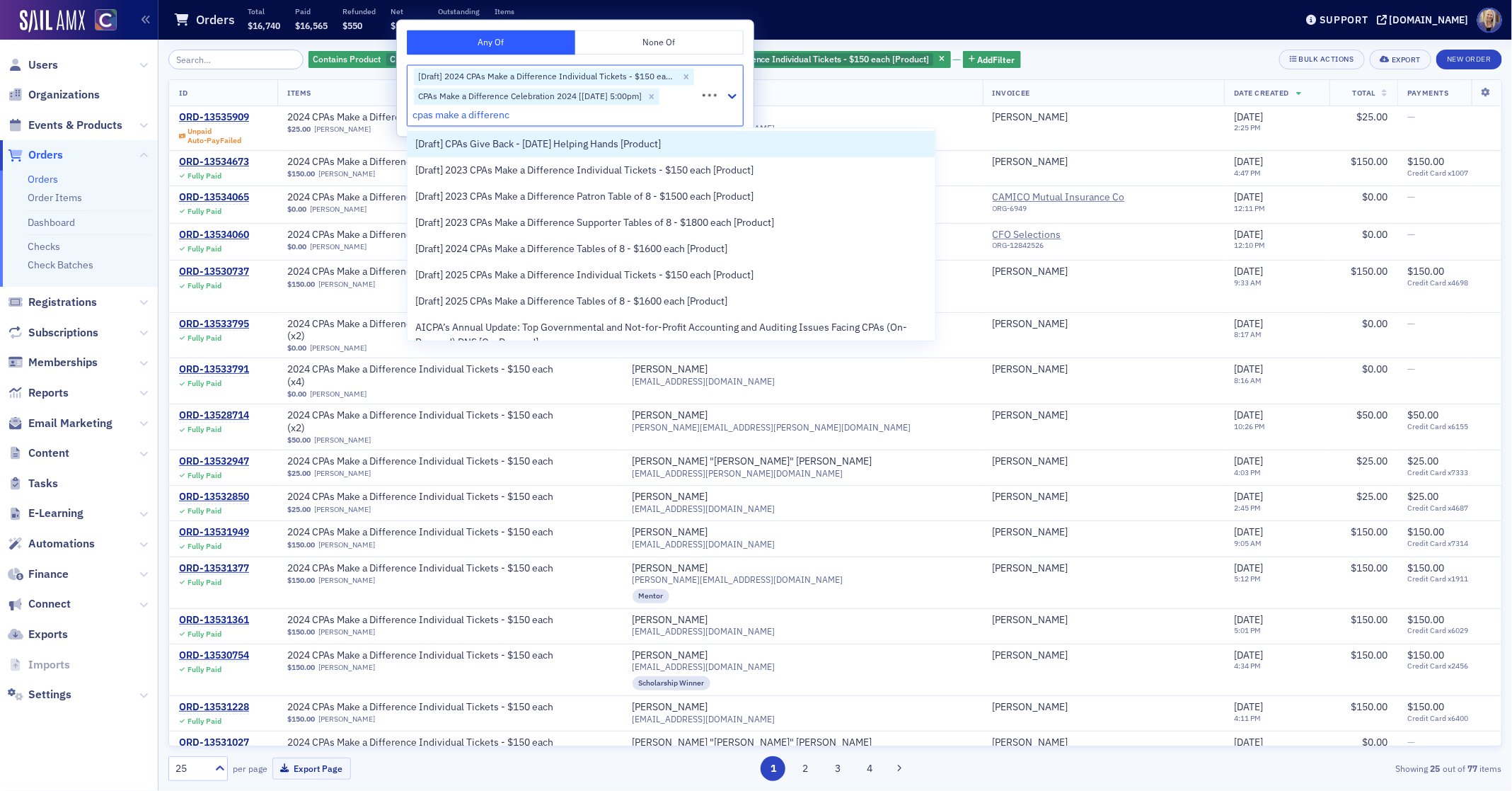
type input "cpas make a difference"
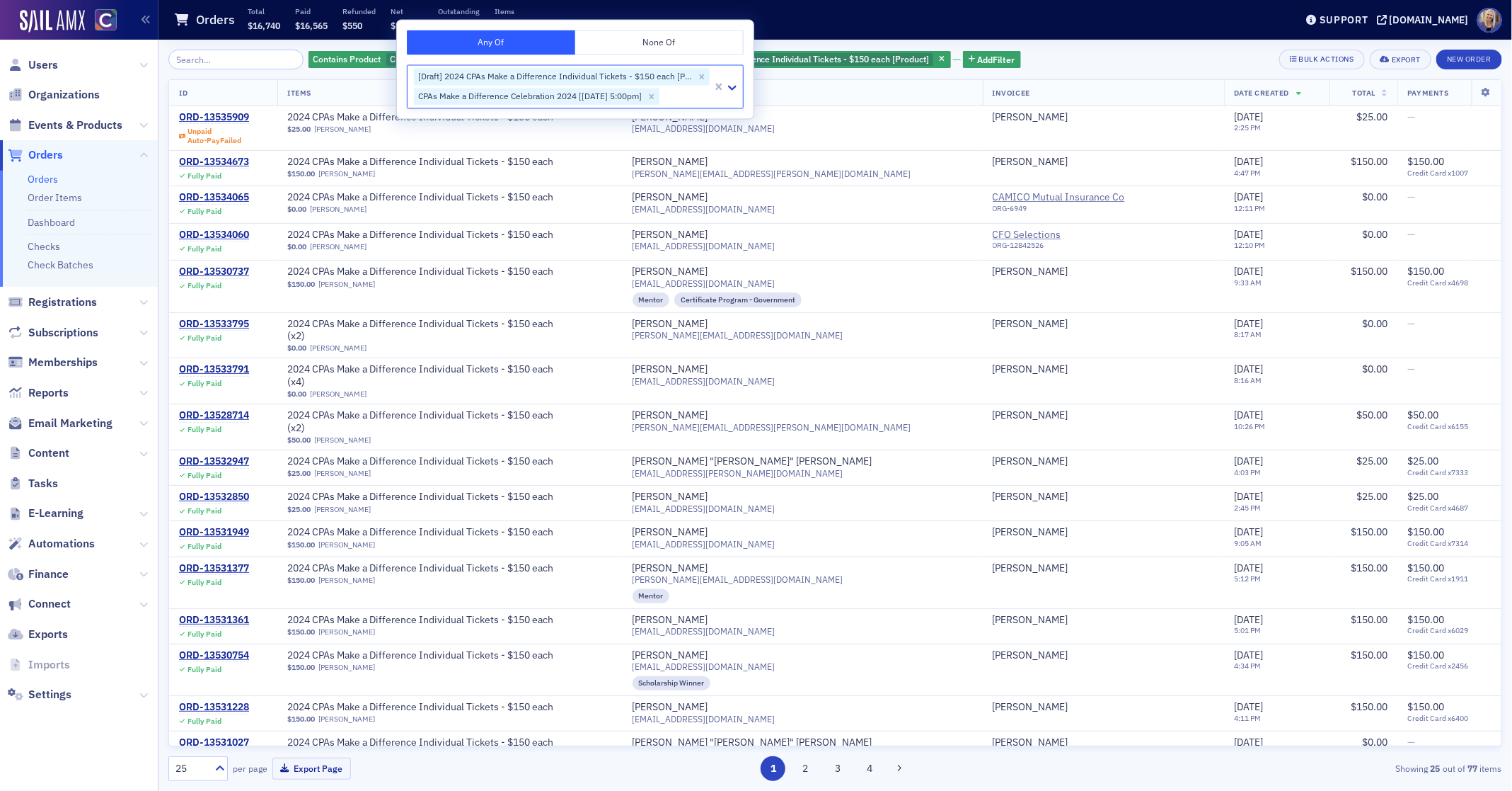
drag, startPoint x: 530, startPoint y: 113, endPoint x: 398, endPoint y: 109, distance: 132.1
click at [398, 109] on div "Any Of None Of option [Draft] 2024 CPAs Make a Difference Individual Tickets - …" at bounding box center [576, 70] width 357 height 98
click at [852, 99] on th "Customer Info" at bounding box center [803, 93] width 360 height 26
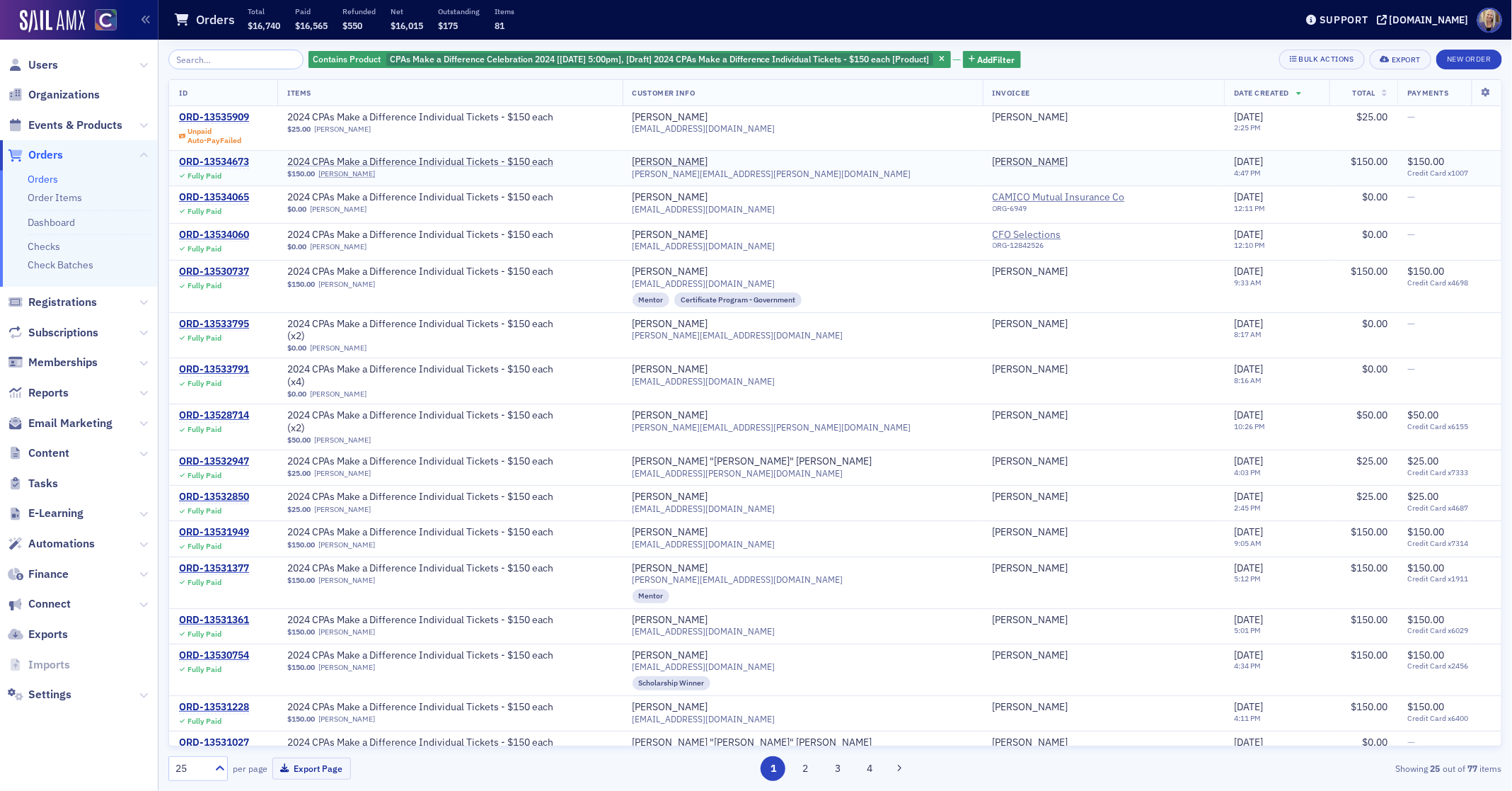
click at [205, 161] on div "ORD-13534673" at bounding box center [214, 162] width 70 height 13
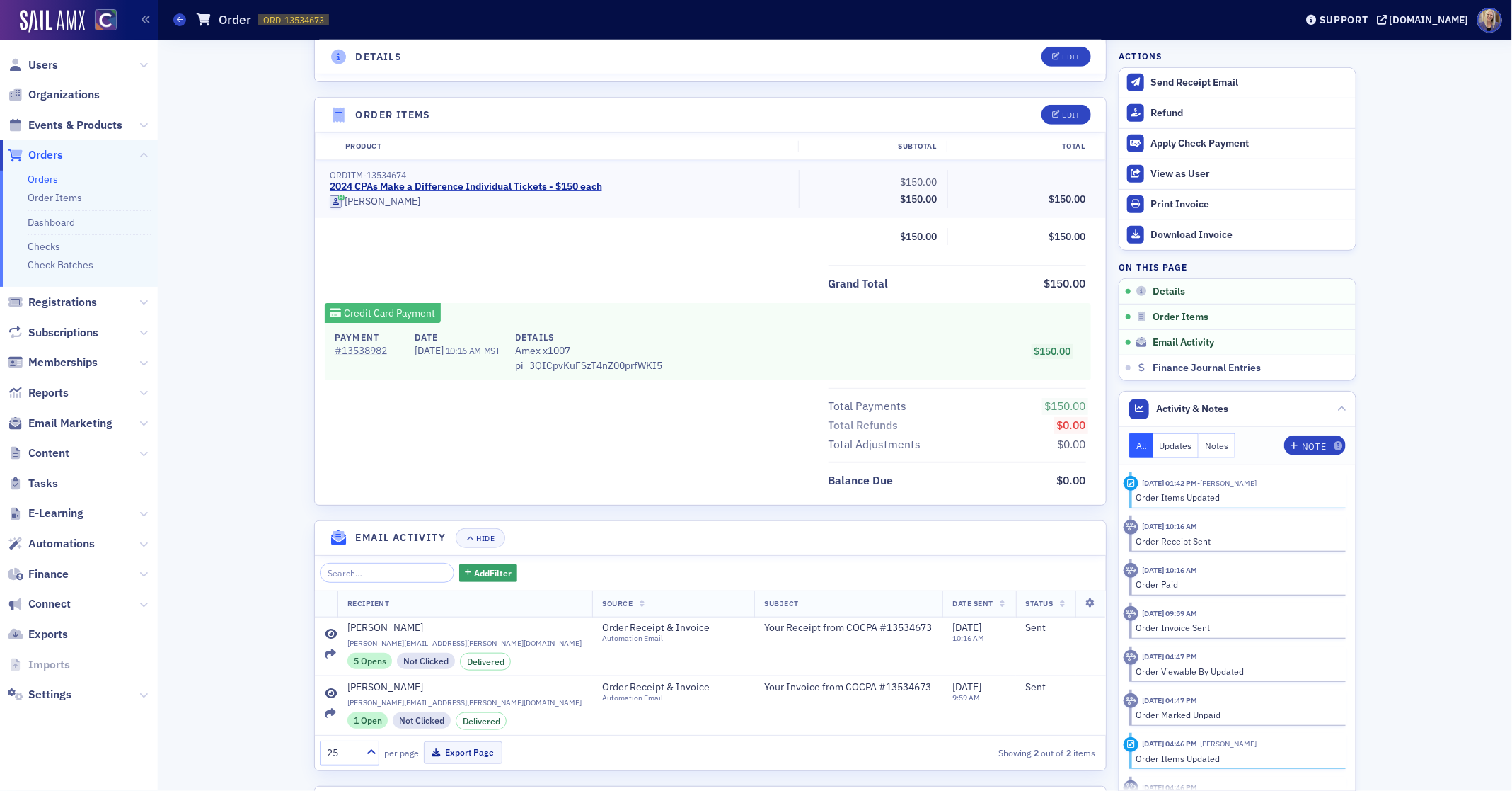
scroll to position [491, 0]
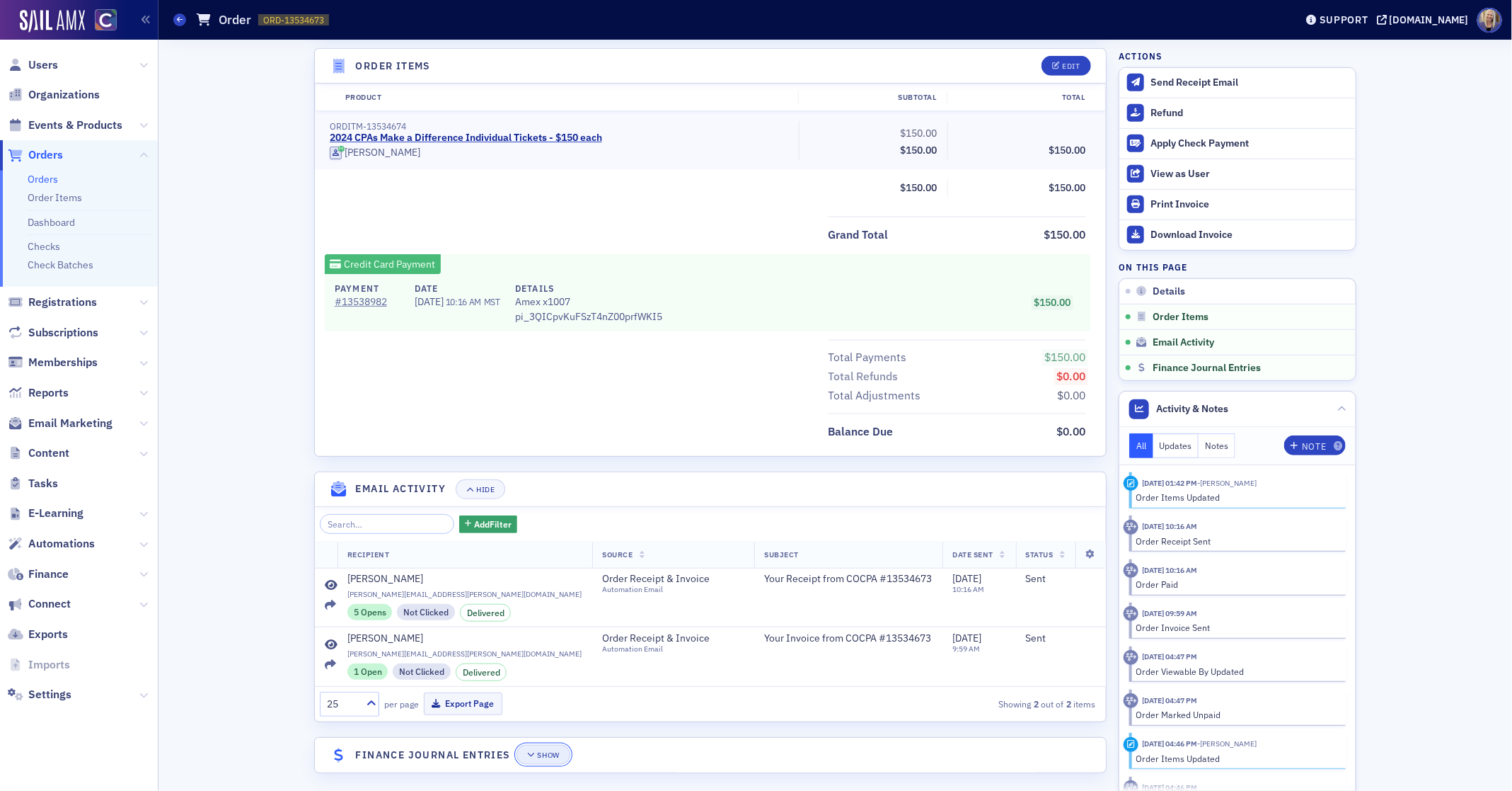
click at [533, 745] on button "Show" at bounding box center [543, 754] width 53 height 20
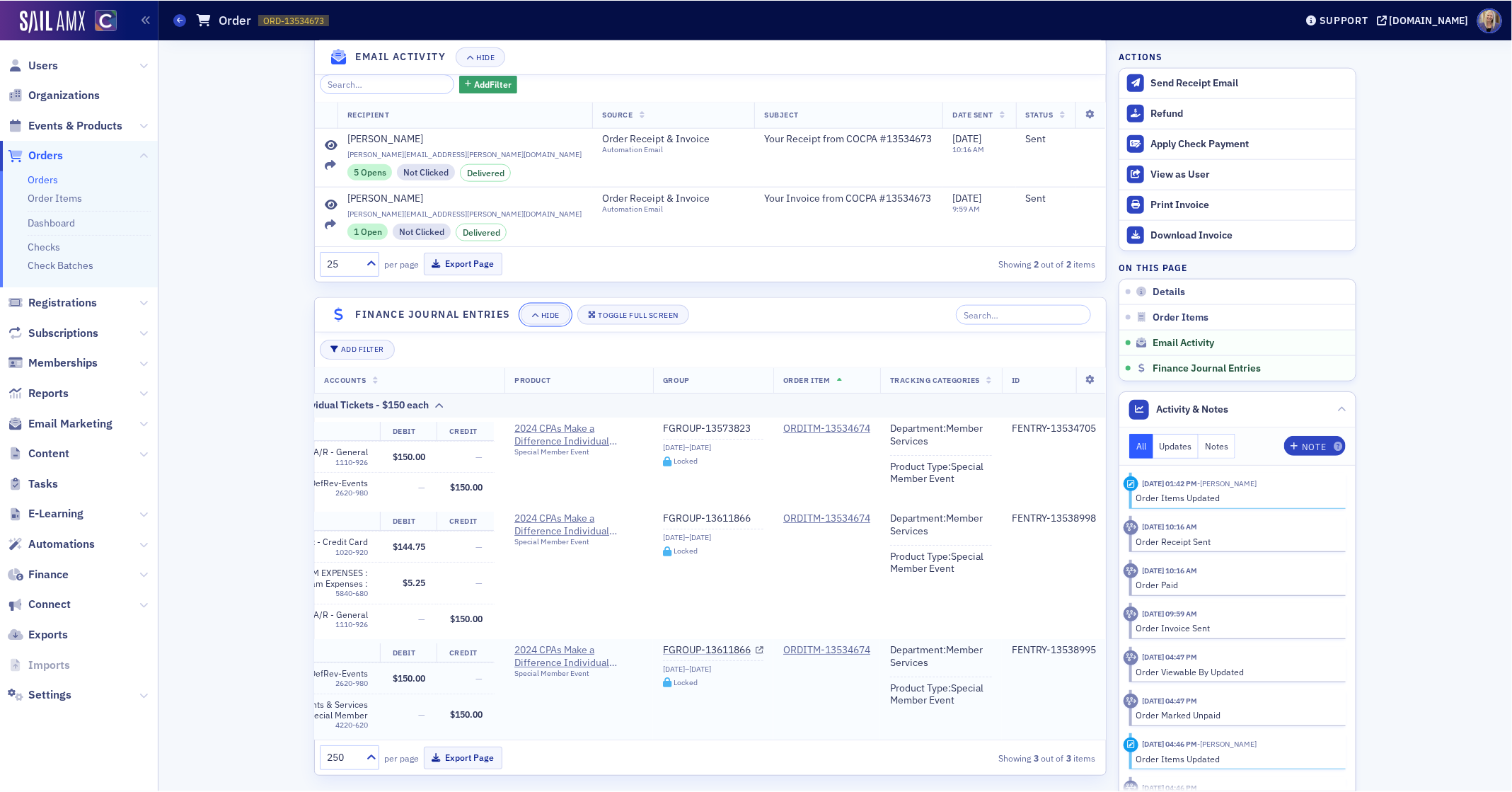
scroll to position [0, 0]
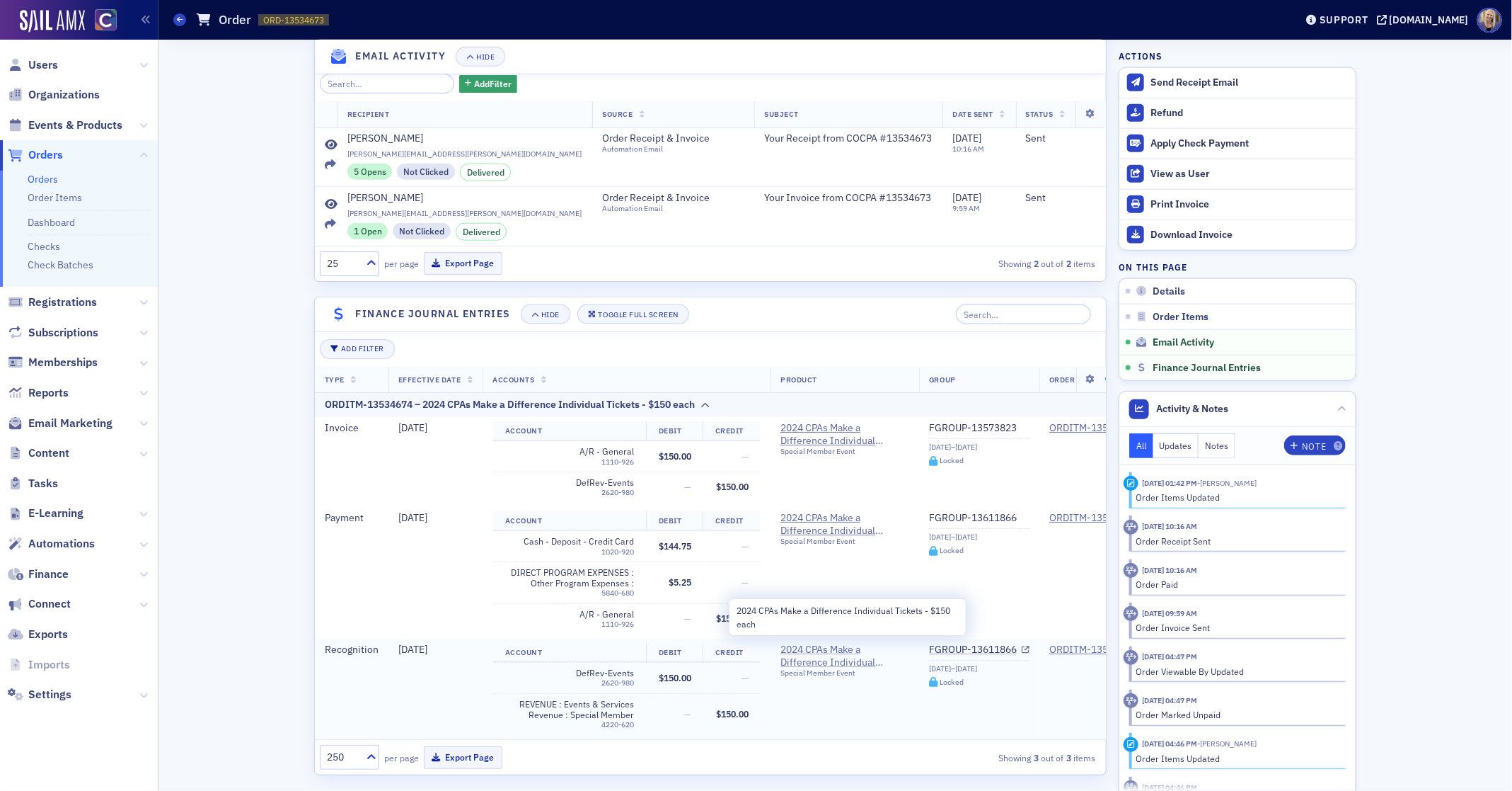
click at [849, 644] on span "2024 CPAs Make a Difference Individual Tickets - $150 each" at bounding box center [844, 656] width 129 height 25
